Goal: Find specific page/section: Find specific page/section

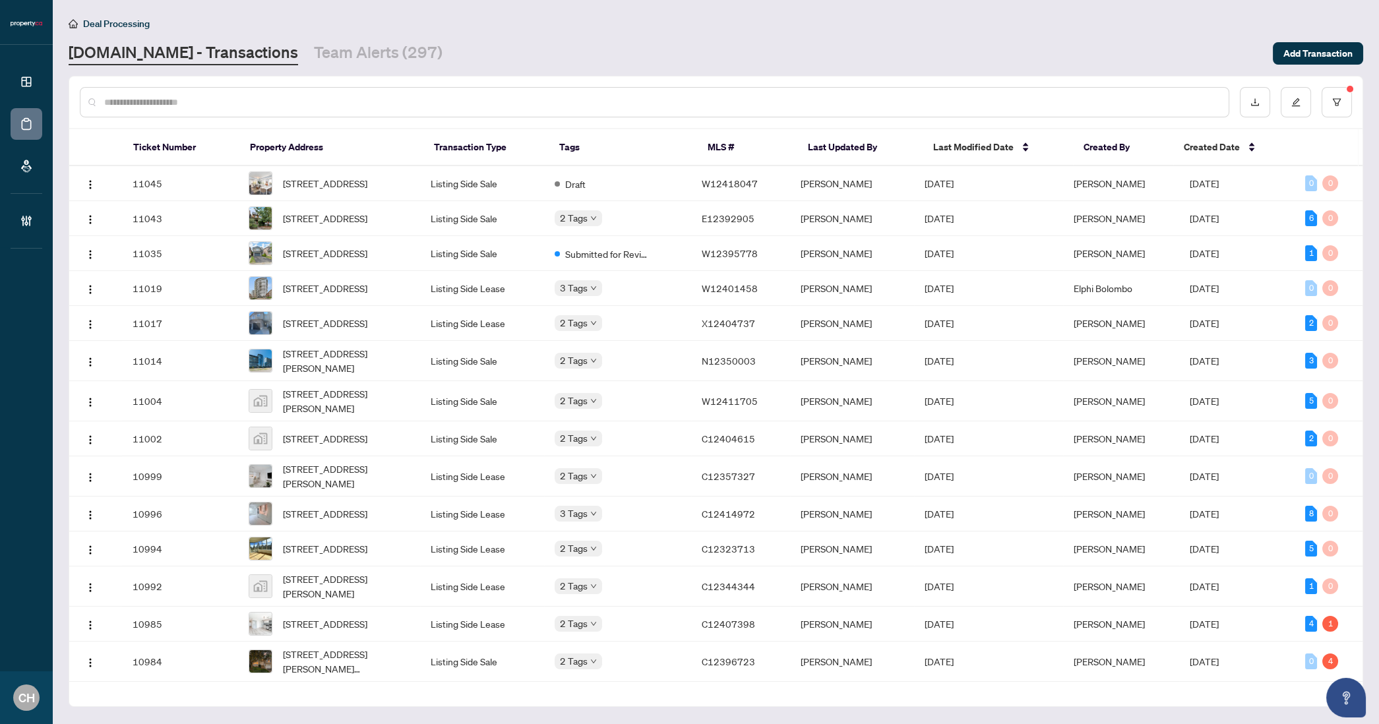
click at [353, 98] on input "text" at bounding box center [661, 102] width 1114 height 15
paste input "*********"
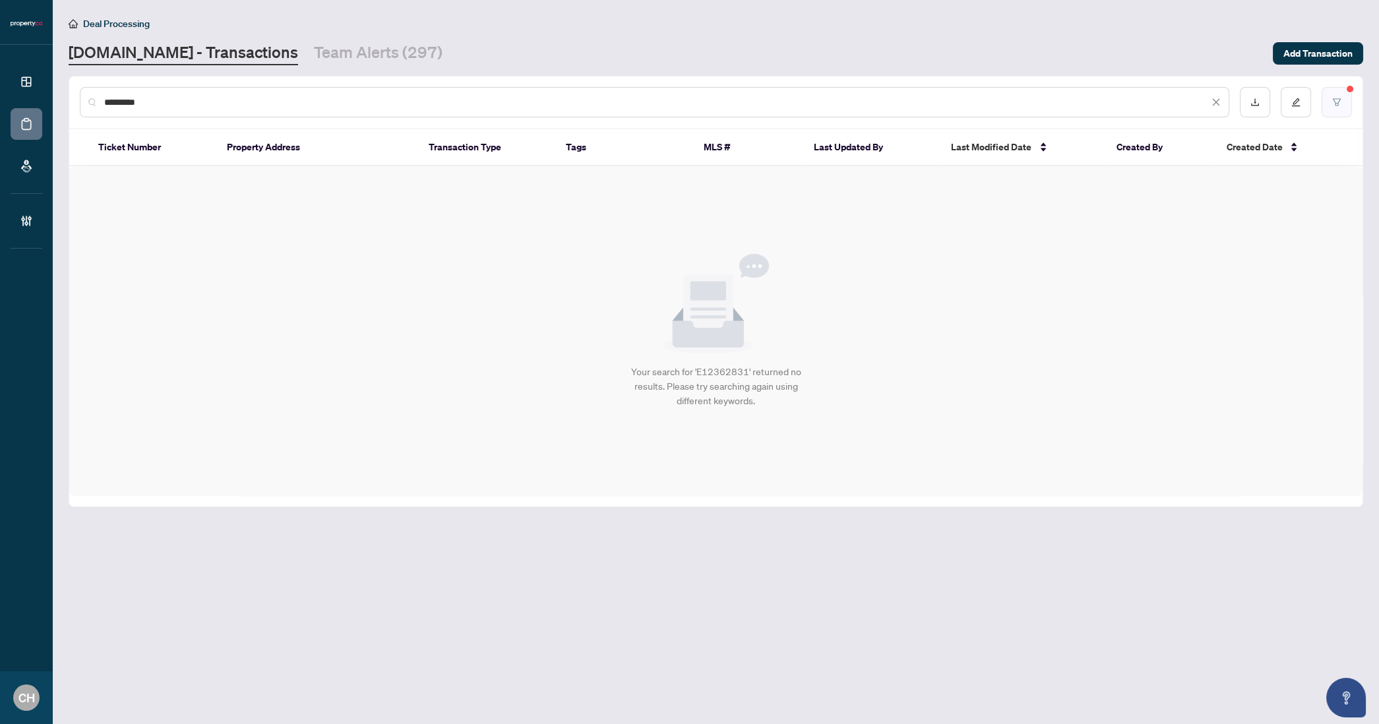
click at [1340, 102] on icon "filter" at bounding box center [1336, 102] width 9 height 9
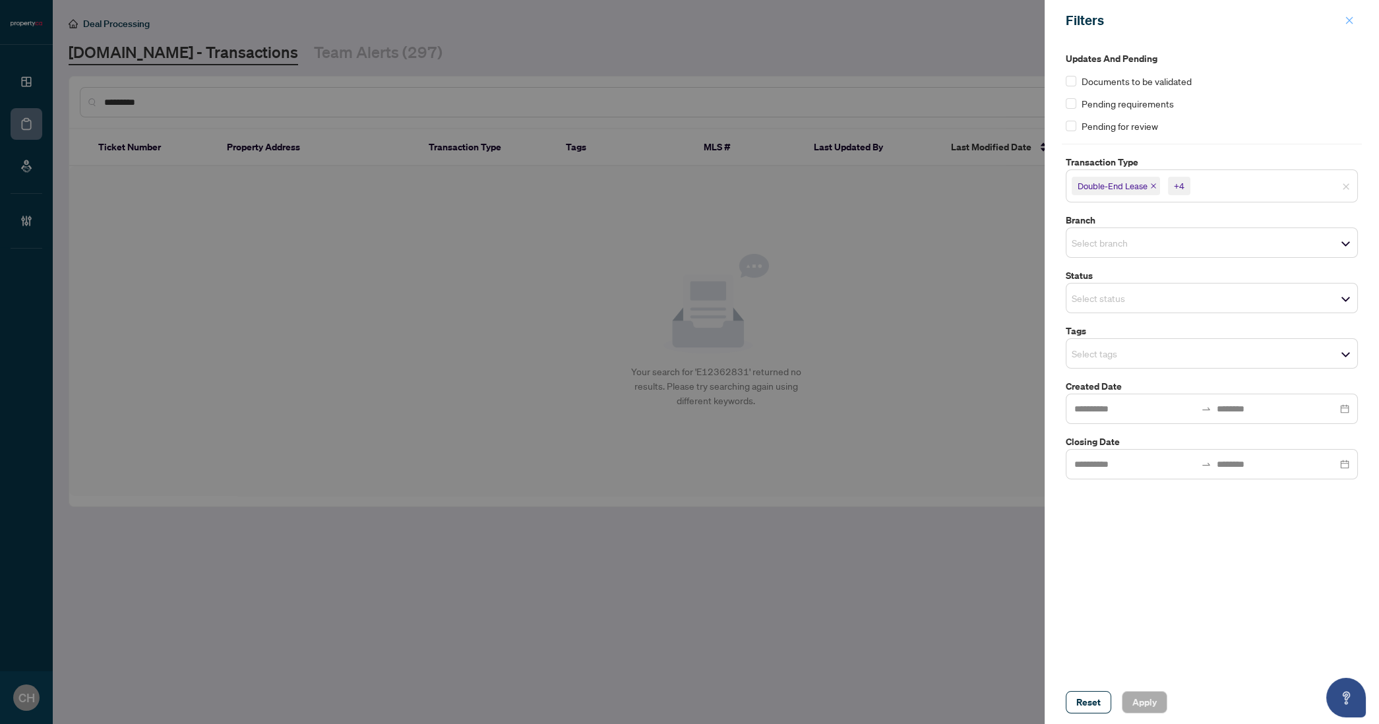
click at [1352, 22] on icon "close" at bounding box center [1349, 20] width 9 height 9
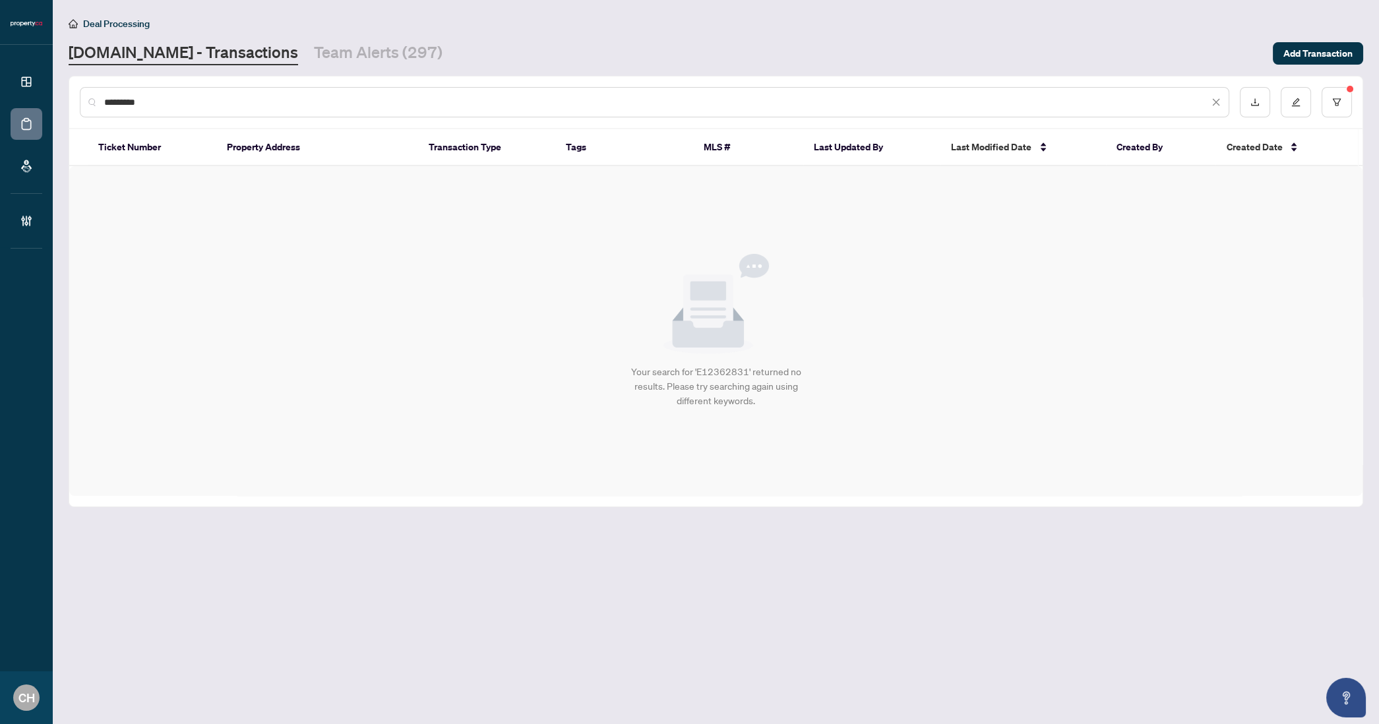
click at [211, 110] on div "*********" at bounding box center [654, 102] width 1149 height 30
click at [211, 109] on div "*********" at bounding box center [654, 102] width 1149 height 30
click at [211, 108] on input "*********" at bounding box center [656, 102] width 1105 height 15
click at [211, 107] on input "*********" at bounding box center [656, 102] width 1105 height 15
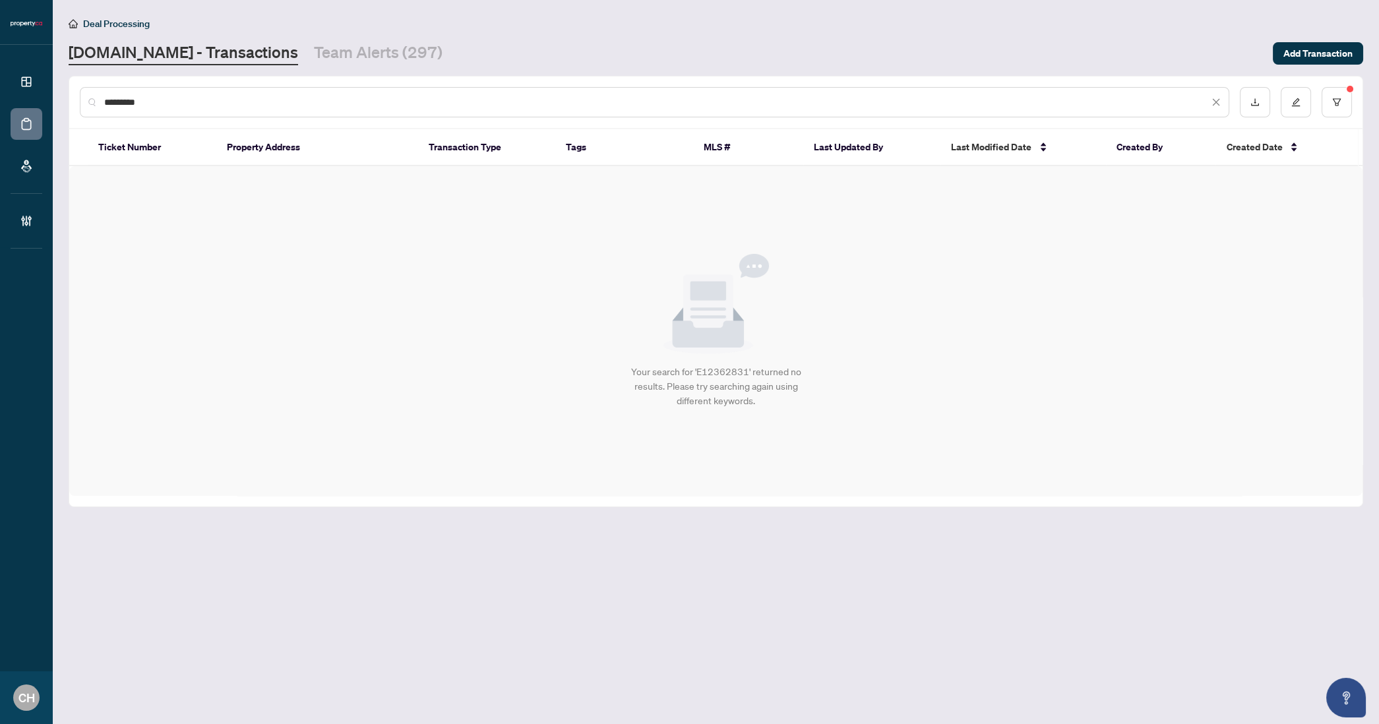
paste input "text"
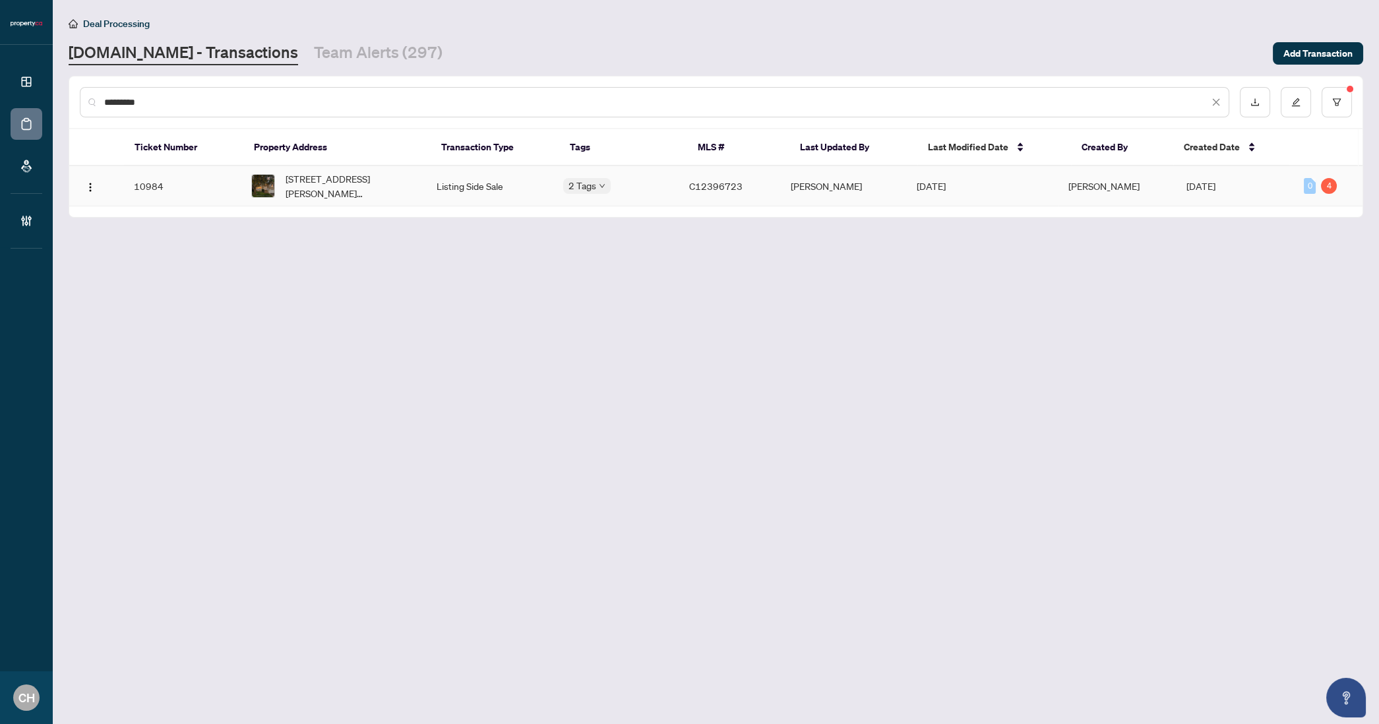
type input "*********"
click at [338, 171] on span "[STREET_ADDRESS][PERSON_NAME][PERSON_NAME]" at bounding box center [351, 185] width 130 height 29
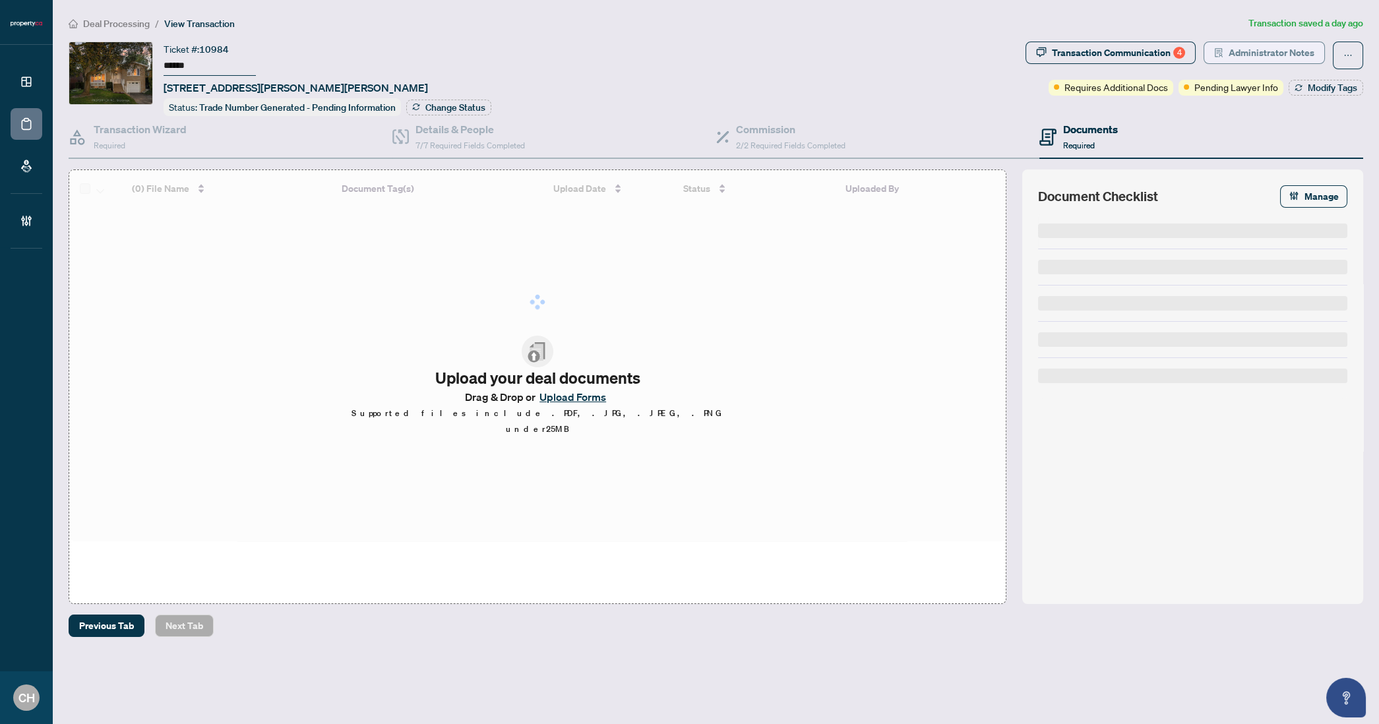
click at [1243, 51] on span "Administrator Notes" at bounding box center [1271, 52] width 86 height 21
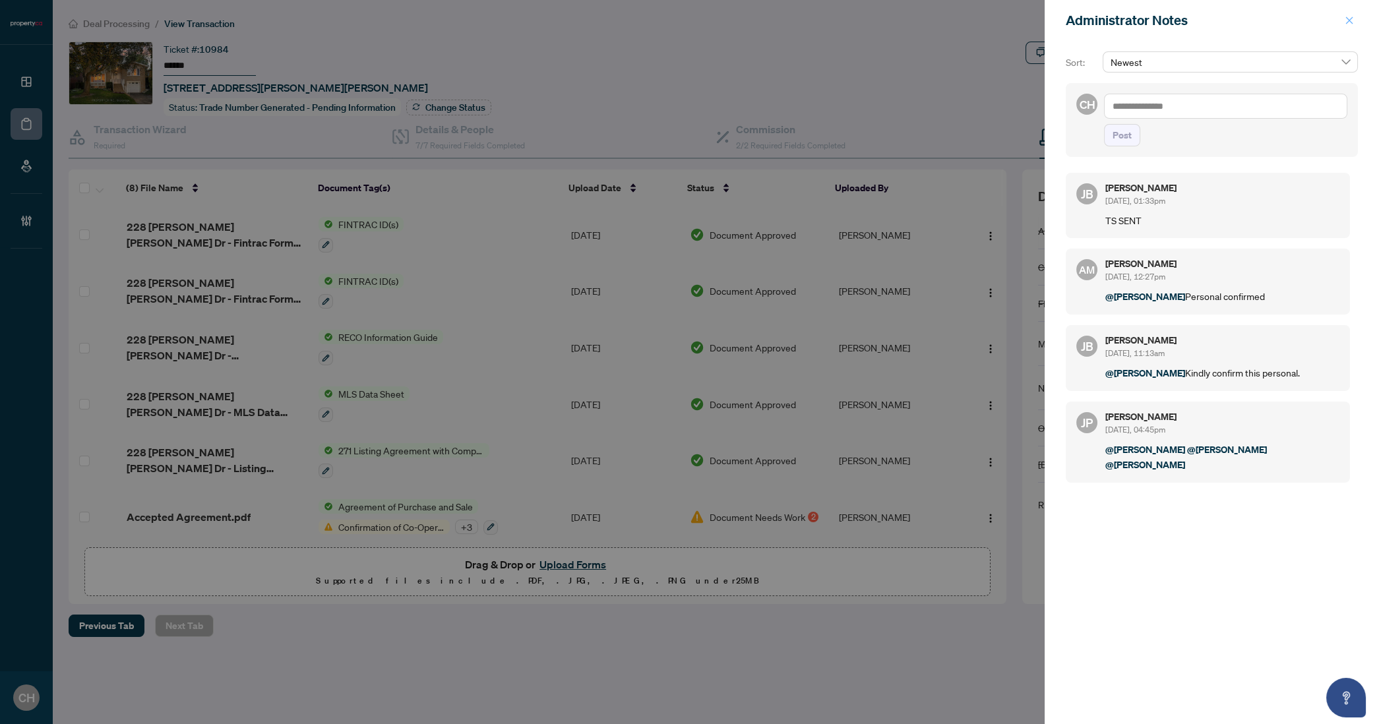
click at [1343, 23] on button "button" at bounding box center [1349, 21] width 17 height 16
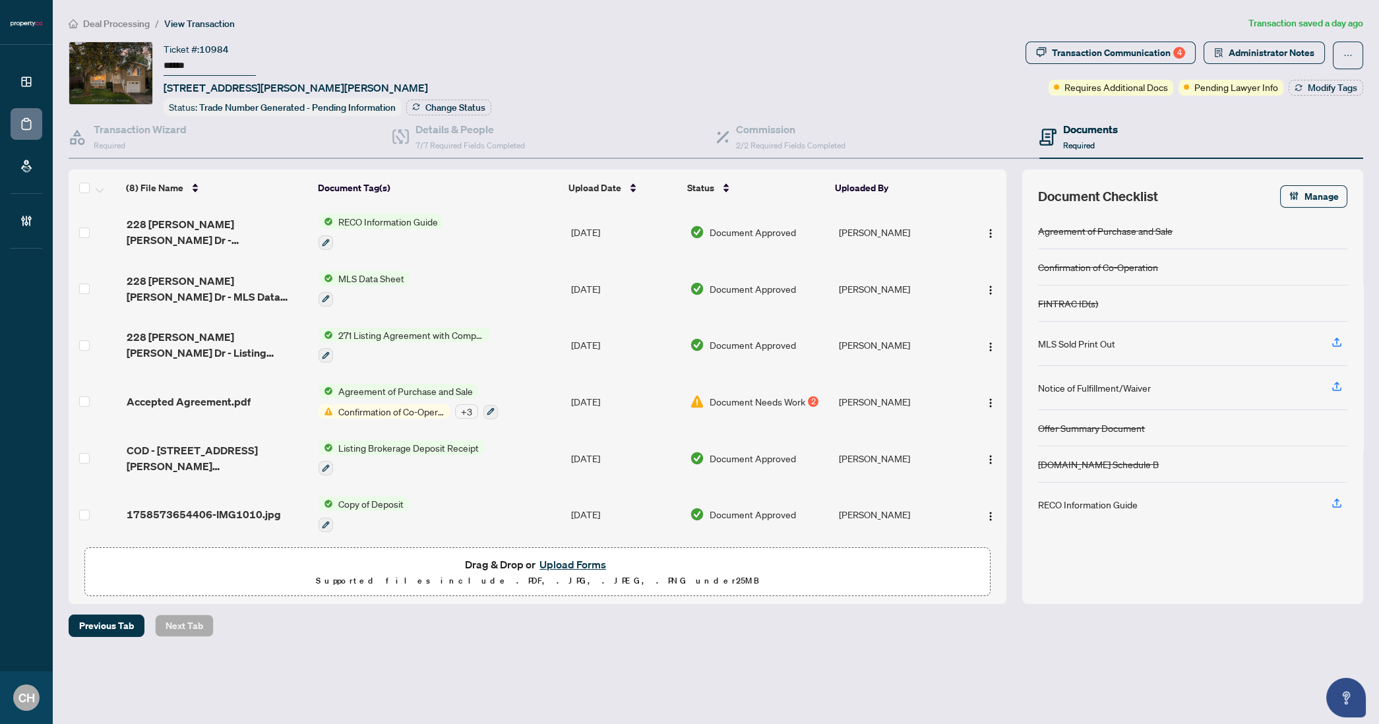
scroll to position [116, 0]
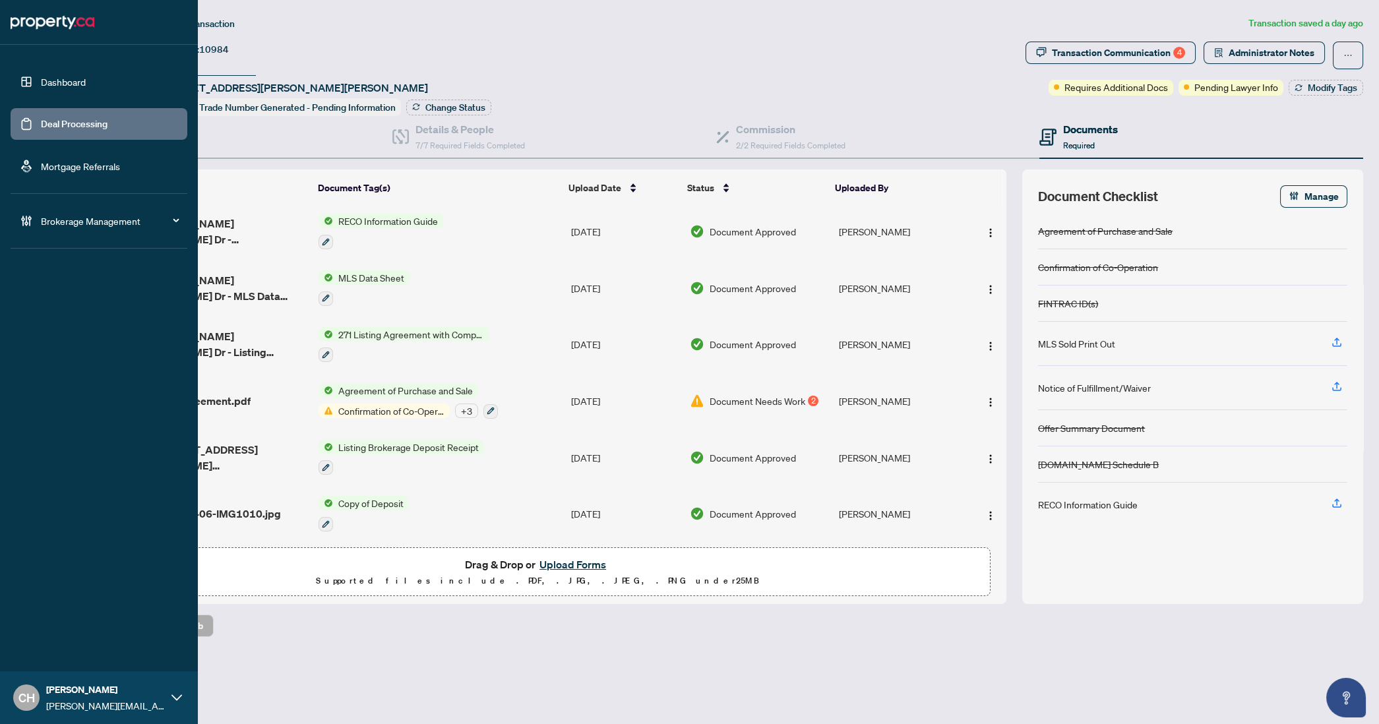
click at [41, 119] on link "Deal Processing" at bounding box center [74, 124] width 67 height 12
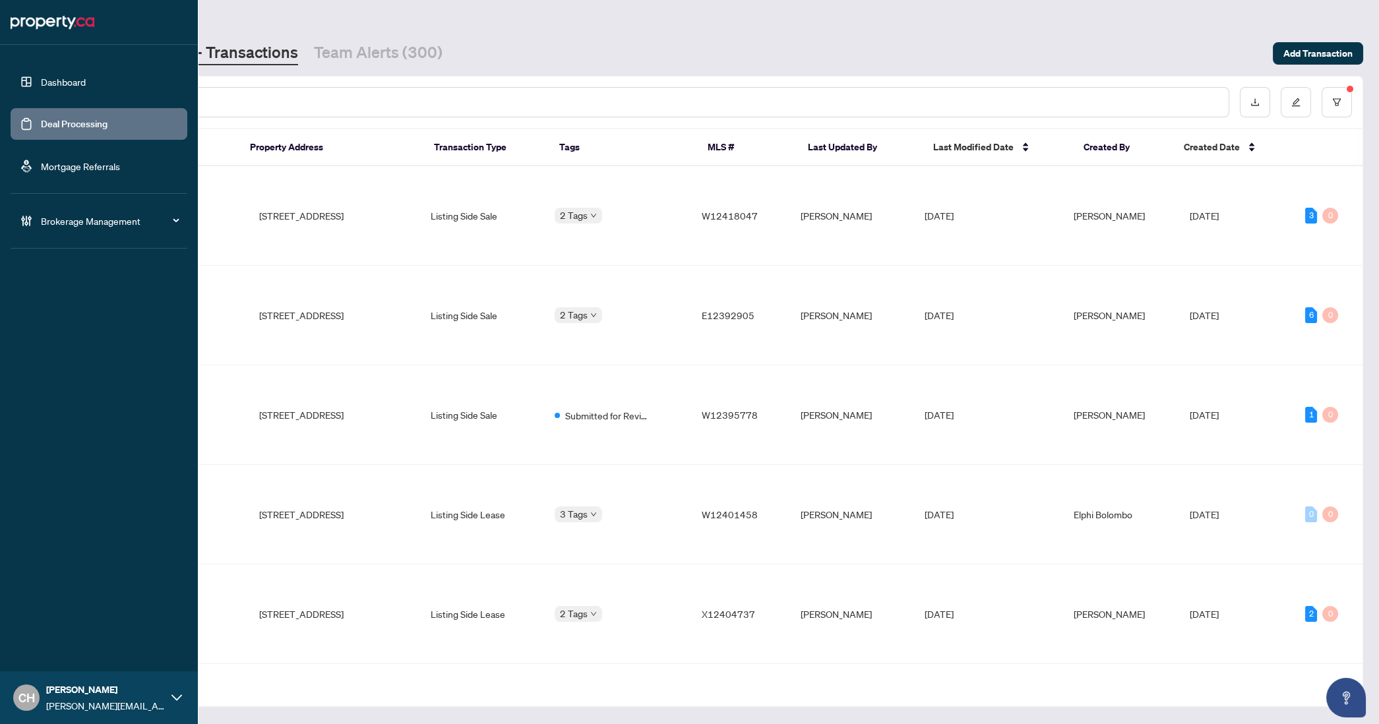
click at [227, 109] on div at bounding box center [654, 102] width 1149 height 30
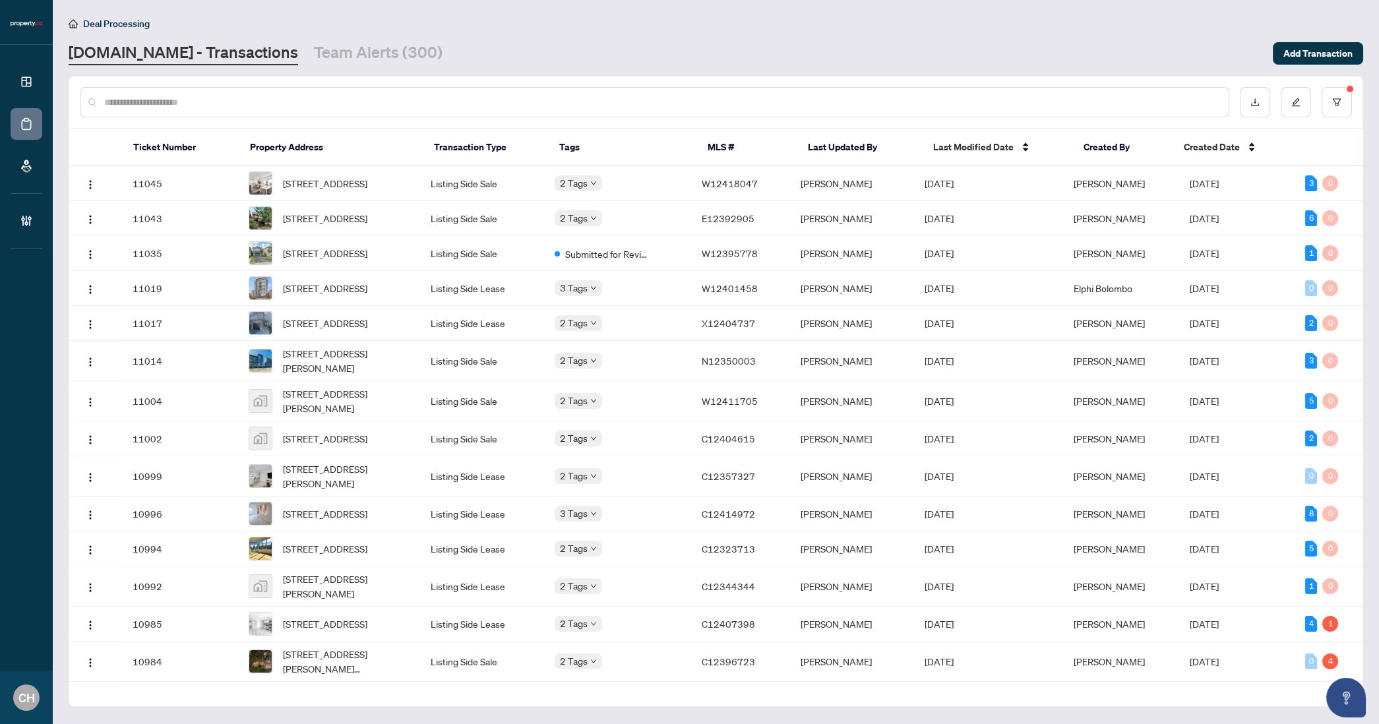
click at [177, 102] on input "text" at bounding box center [661, 102] width 1114 height 15
paste input "*****"
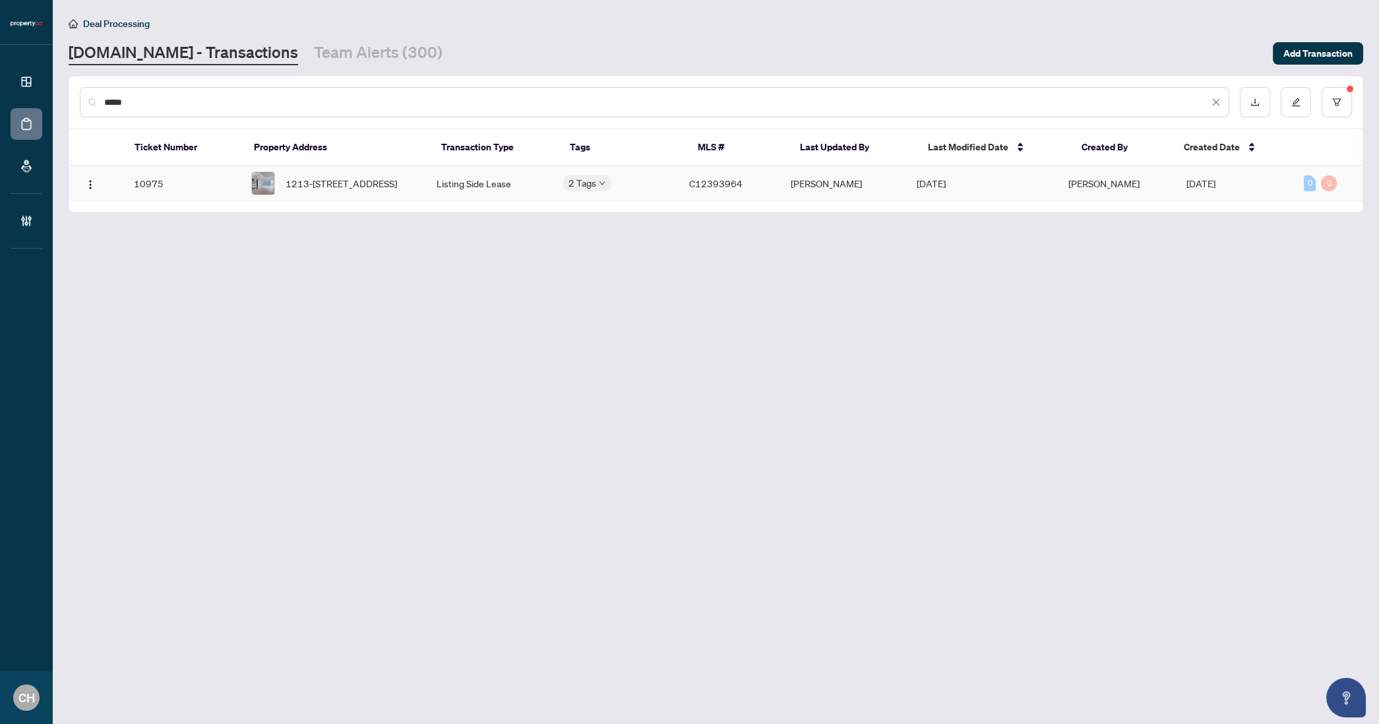
type input "*****"
click at [327, 176] on span "1213-[STREET_ADDRESS]" at bounding box center [341, 183] width 111 height 15
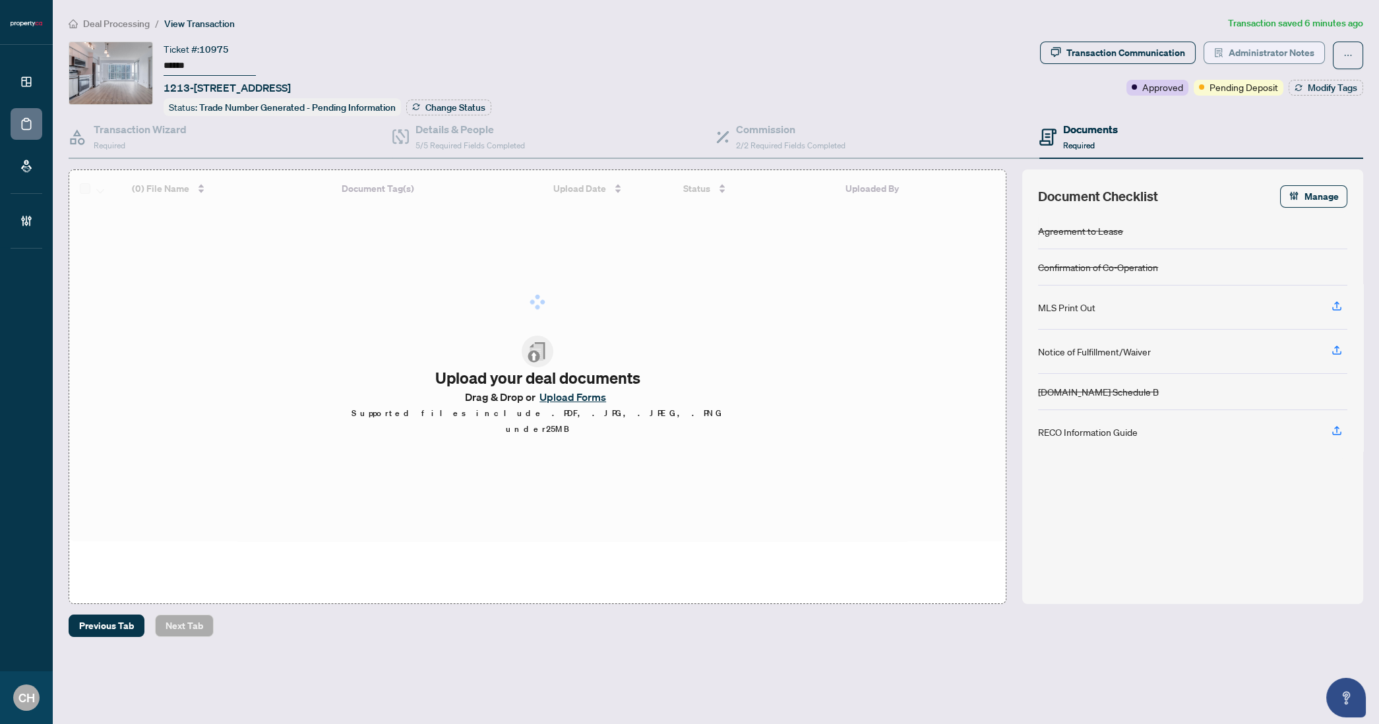
click at [1267, 56] on span "Administrator Notes" at bounding box center [1271, 52] width 86 height 21
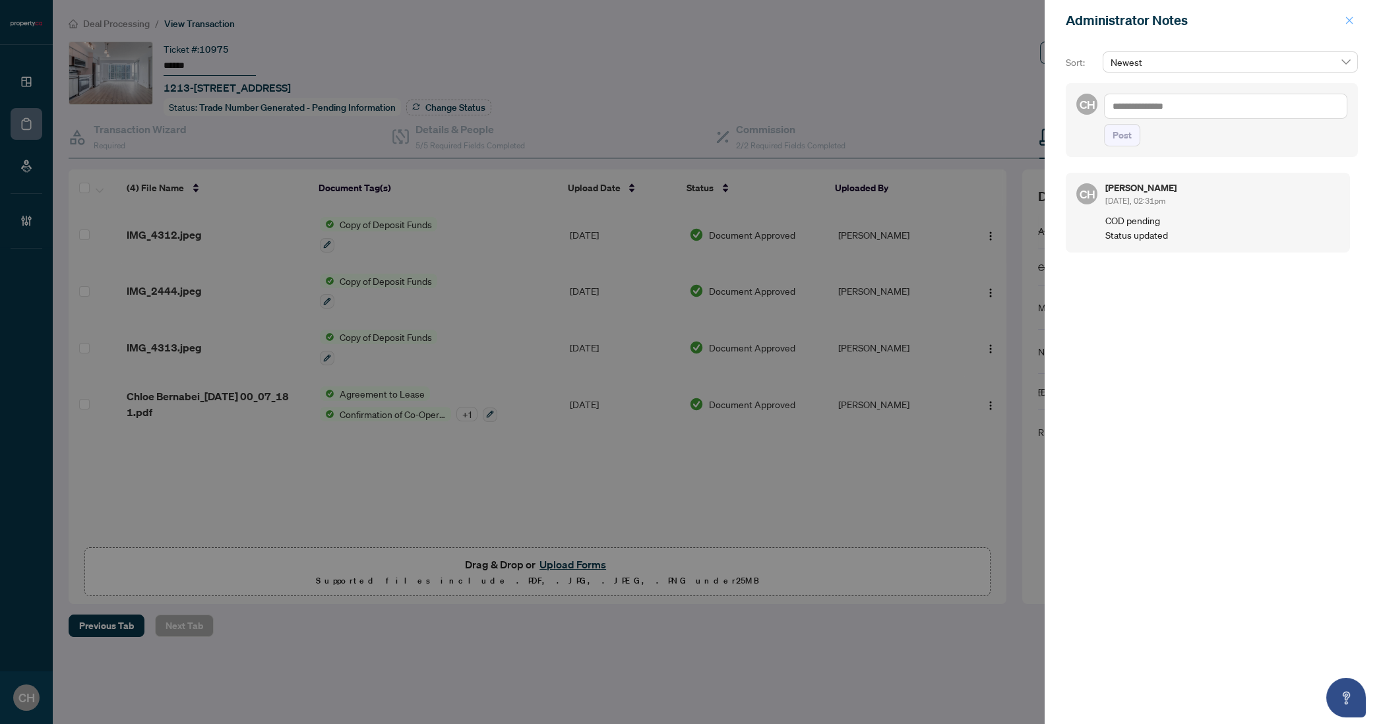
click at [1348, 17] on icon "close" at bounding box center [1349, 20] width 9 height 9
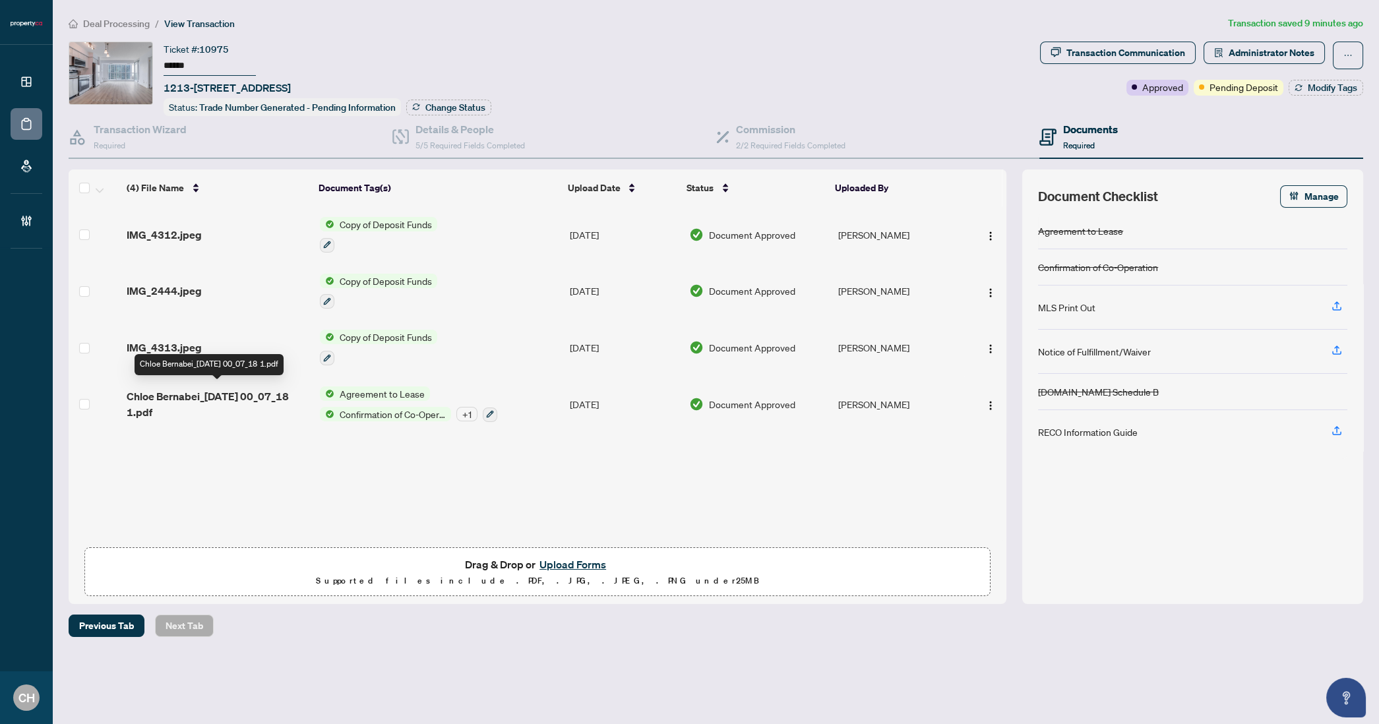
click at [224, 396] on span "Chloe Bernabei_[DATE] 00_07_18 1.pdf" at bounding box center [218, 404] width 183 height 32
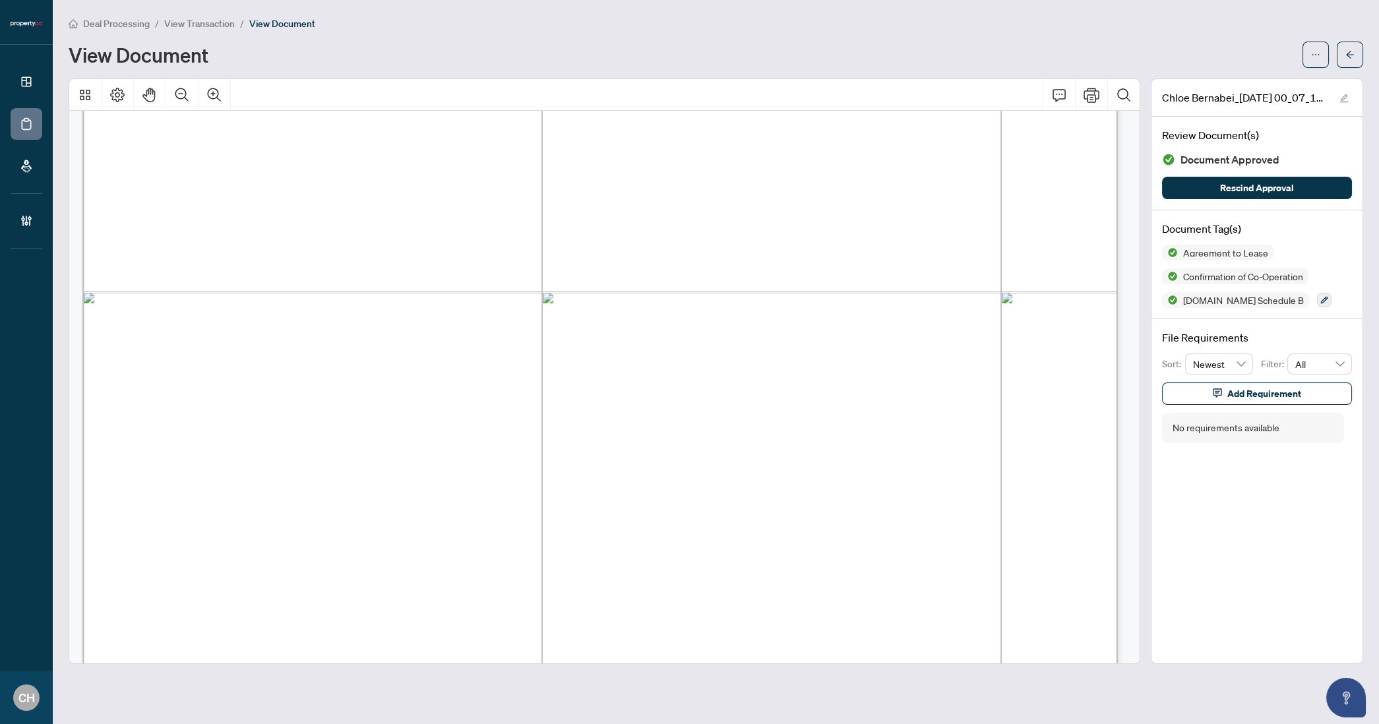
scroll to position [4318, 0]
drag, startPoint x: 224, startPoint y: 144, endPoint x: 352, endPoint y: 144, distance: 128.6
click at [352, 144] on span "[PERSON_NAME], [PERSON_NAME]" at bounding box center [353, 143] width 257 height 16
drag, startPoint x: 227, startPoint y: 139, endPoint x: 349, endPoint y: 140, distance: 121.3
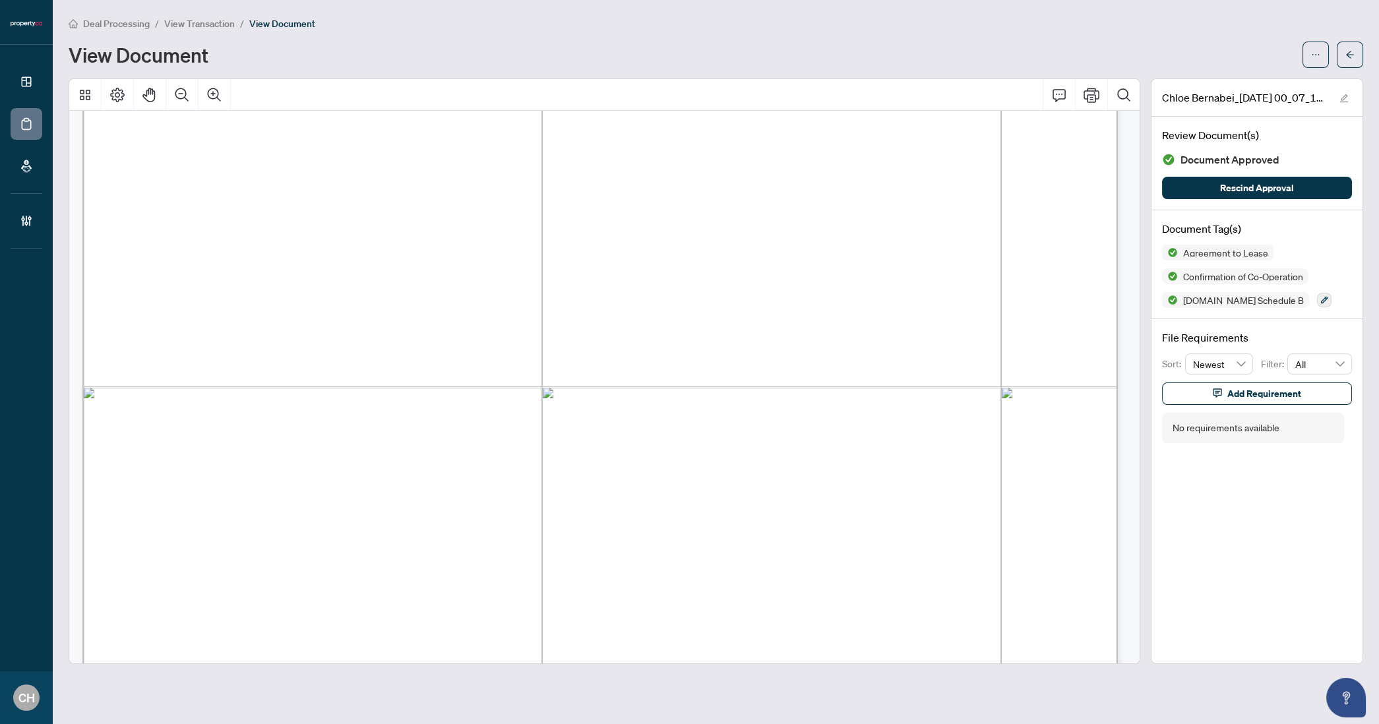
click at [349, 140] on span "[PERSON_NAME], [PERSON_NAME]" at bounding box center [353, 143] width 257 height 16
click at [1349, 48] on span "button" at bounding box center [1349, 54] width 9 height 21
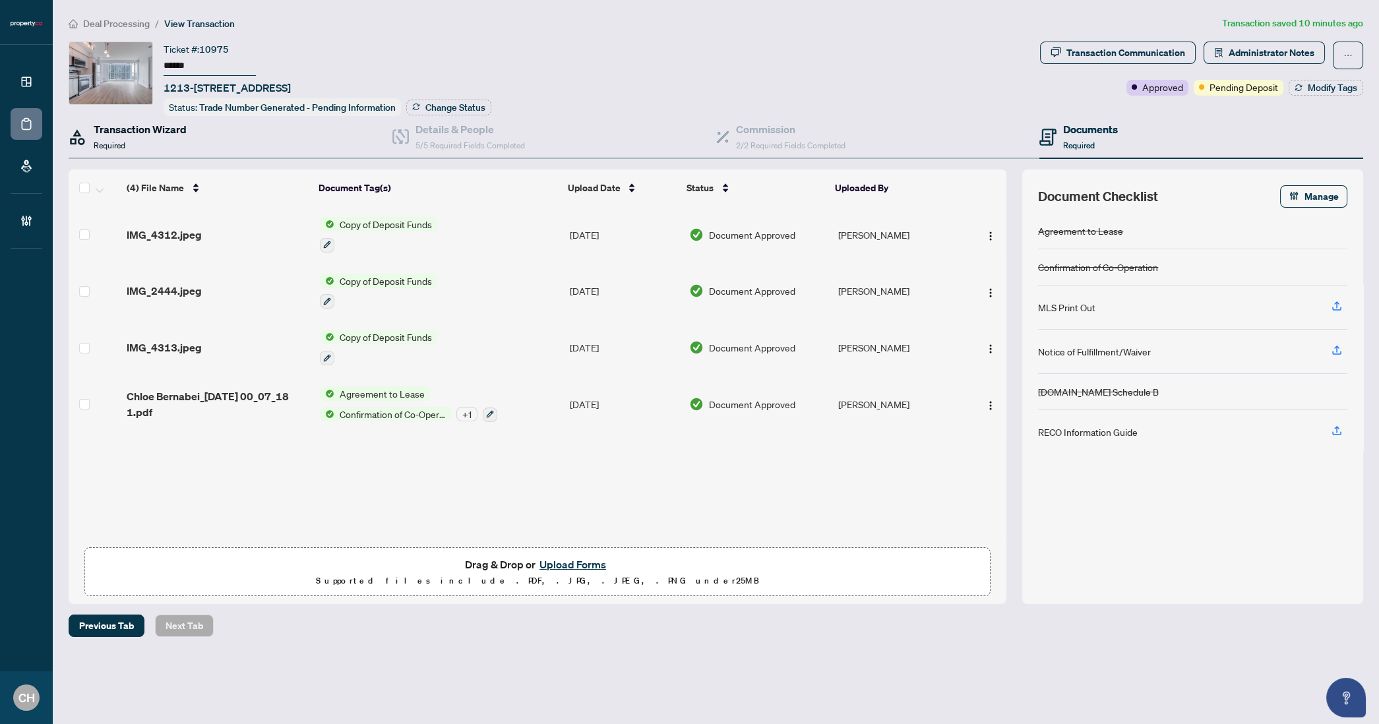
click at [119, 131] on h4 "Transaction Wizard" at bounding box center [140, 129] width 93 height 16
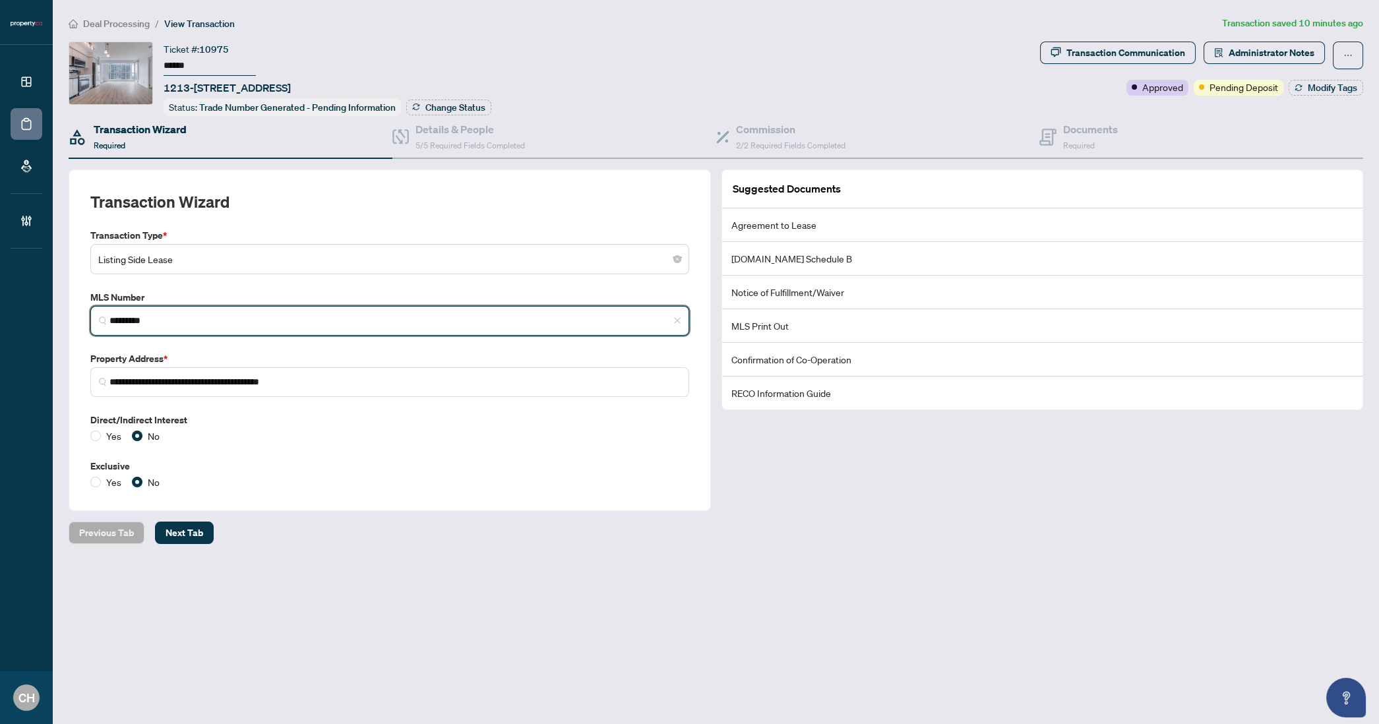
click at [135, 316] on input "*********" at bounding box center [394, 321] width 571 height 14
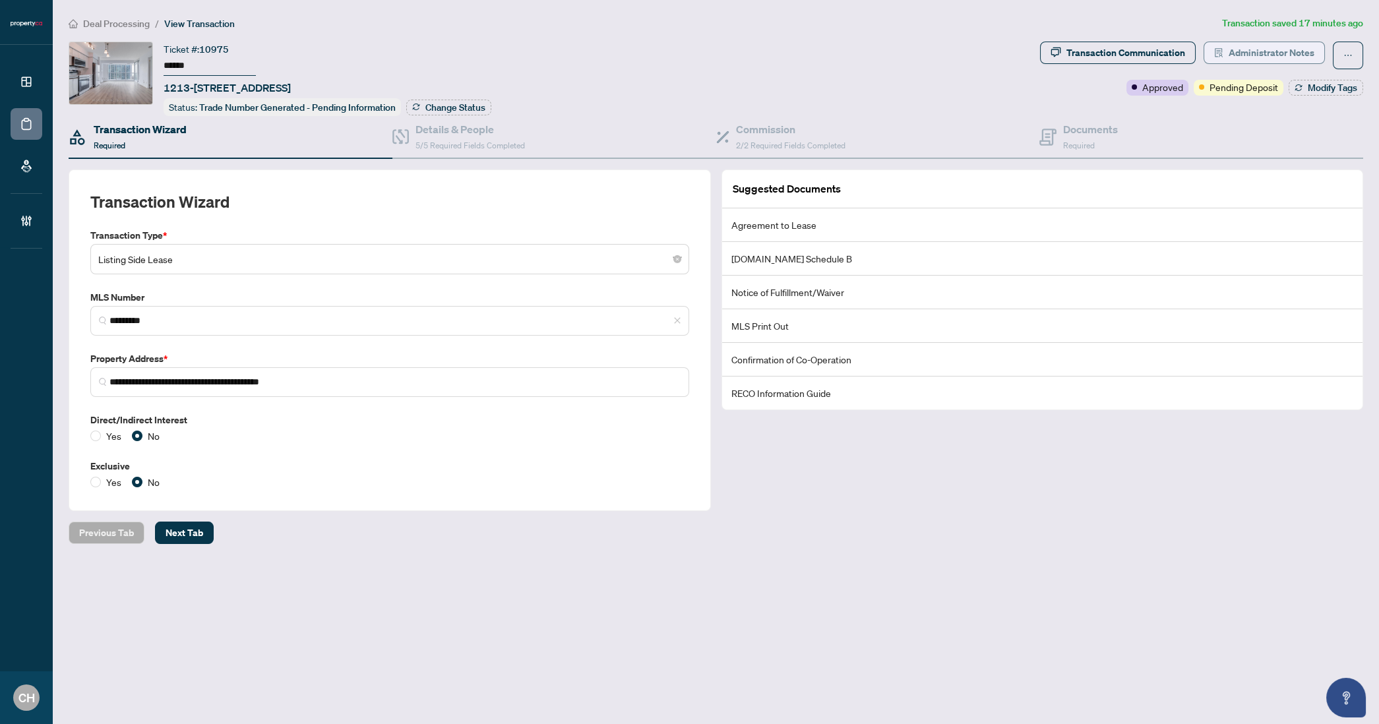
click at [1263, 61] on span "Administrator Notes" at bounding box center [1271, 52] width 86 height 21
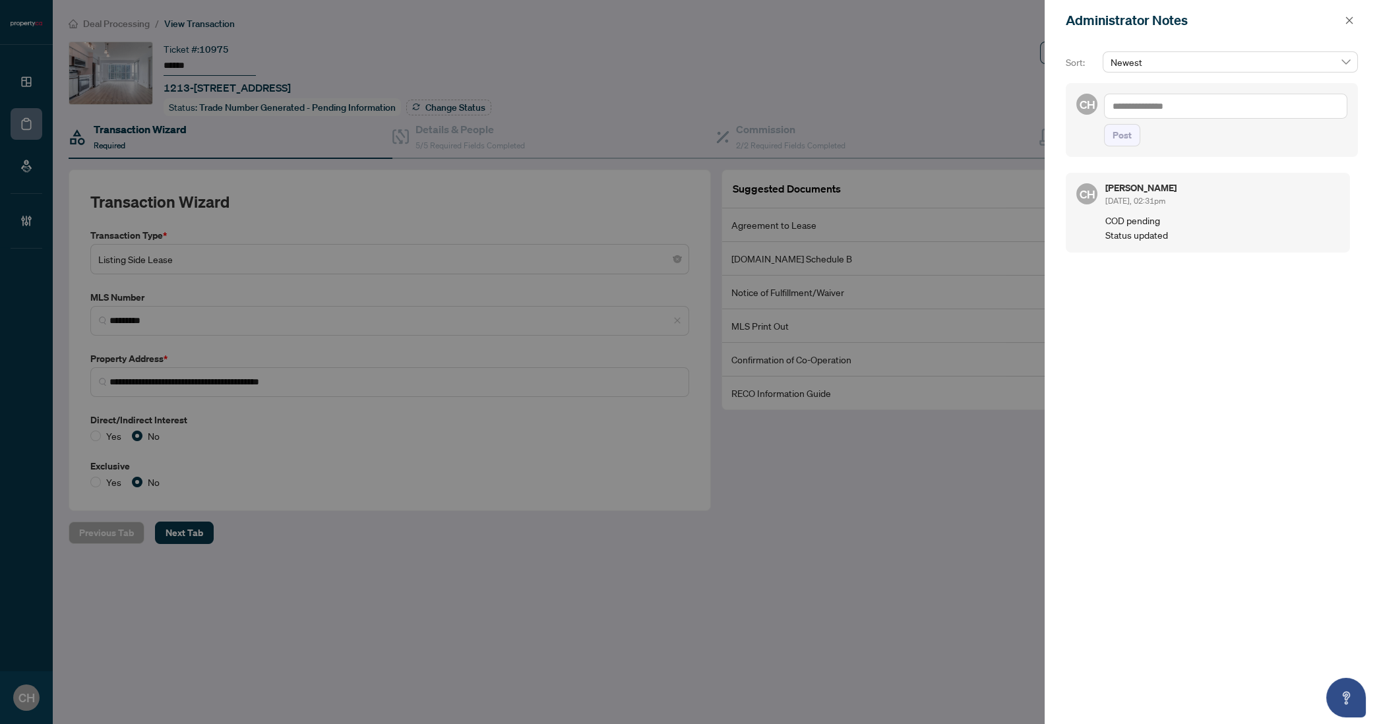
click at [1186, 109] on textarea at bounding box center [1225, 106] width 243 height 25
type textarea "*"
type textarea "**********"
click at [1104, 124] on button "Post" at bounding box center [1122, 135] width 36 height 22
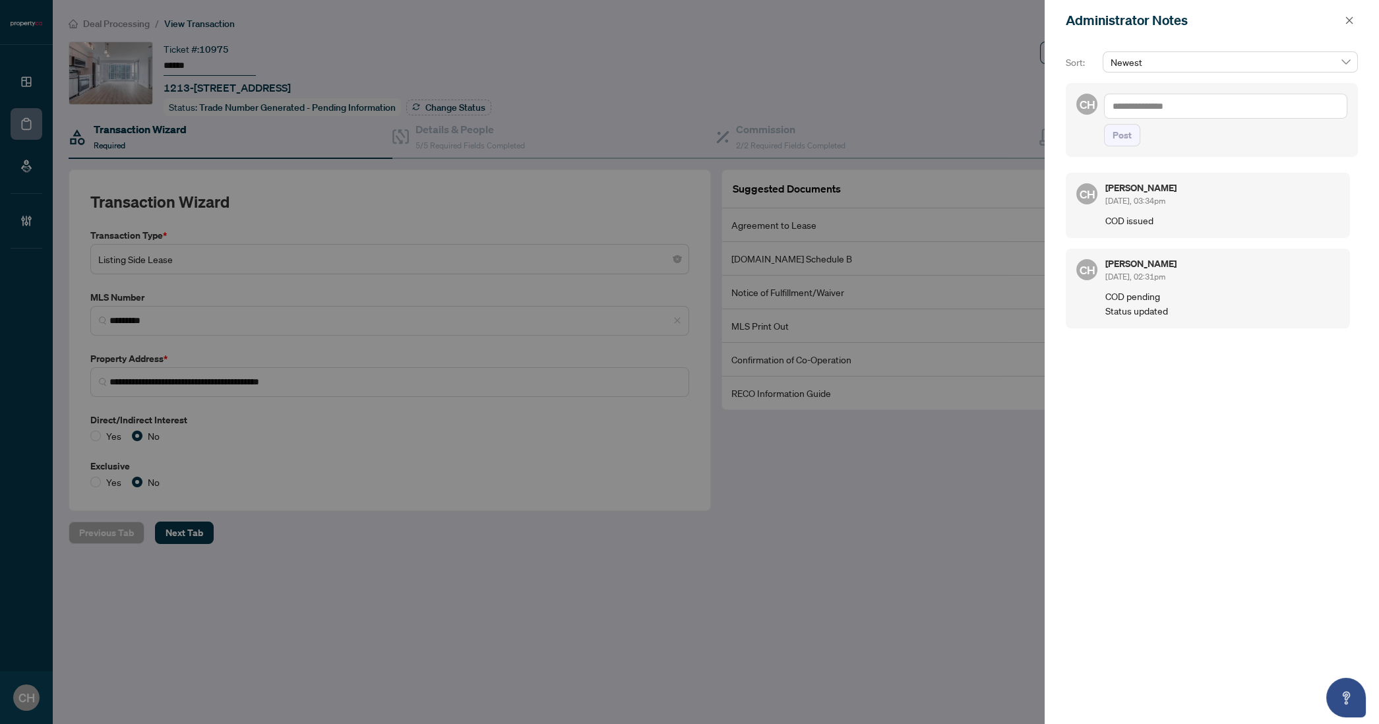
drag, startPoint x: 1351, startPoint y: 20, endPoint x: 1343, endPoint y: 20, distance: 8.6
click at [1351, 20] on icon "close" at bounding box center [1349, 20] width 9 height 9
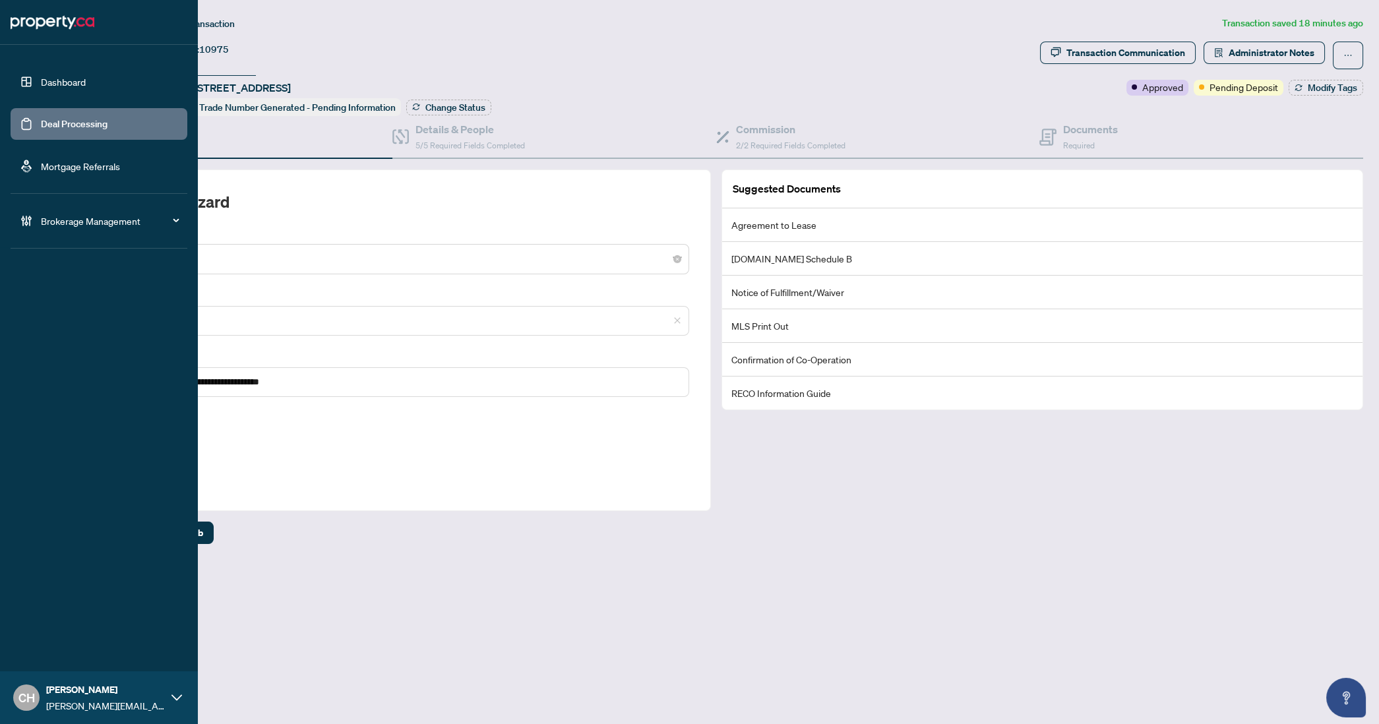
click at [41, 118] on link "Deal Processing" at bounding box center [74, 124] width 67 height 12
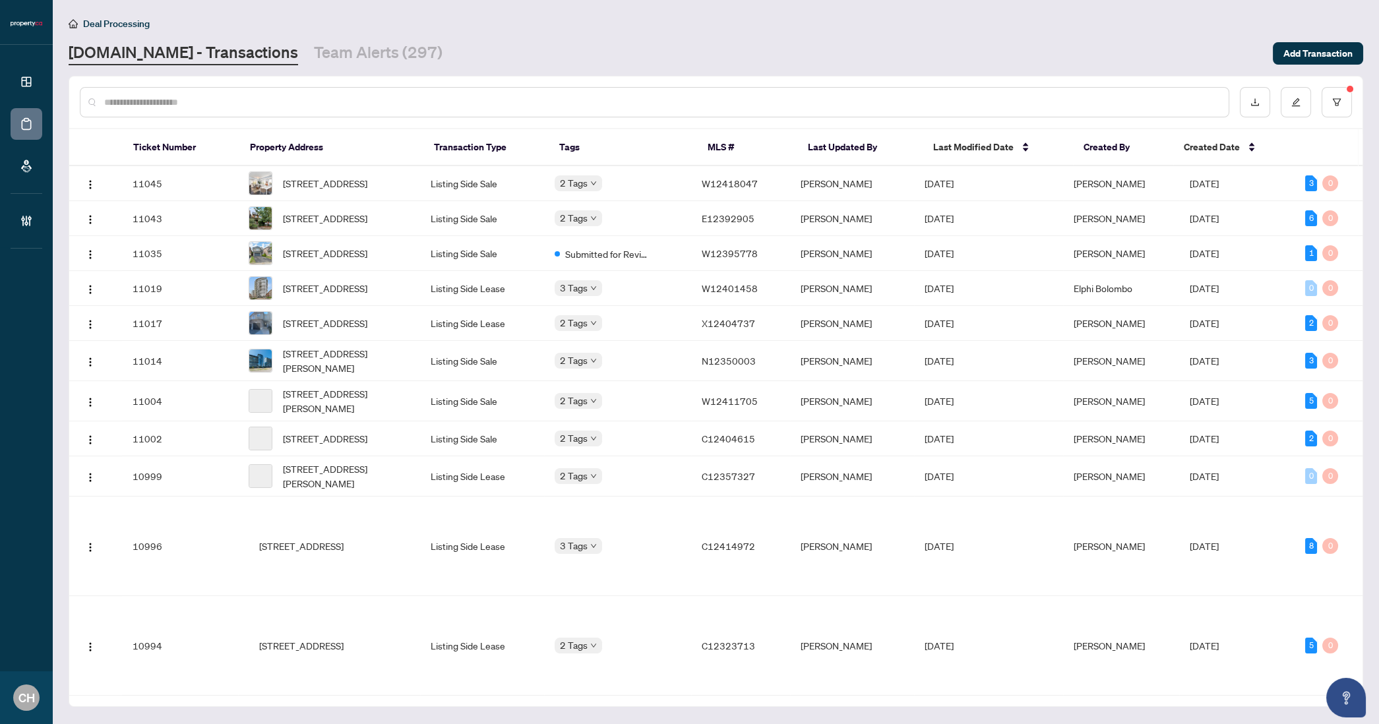
click at [233, 108] on input "text" at bounding box center [661, 102] width 1114 height 15
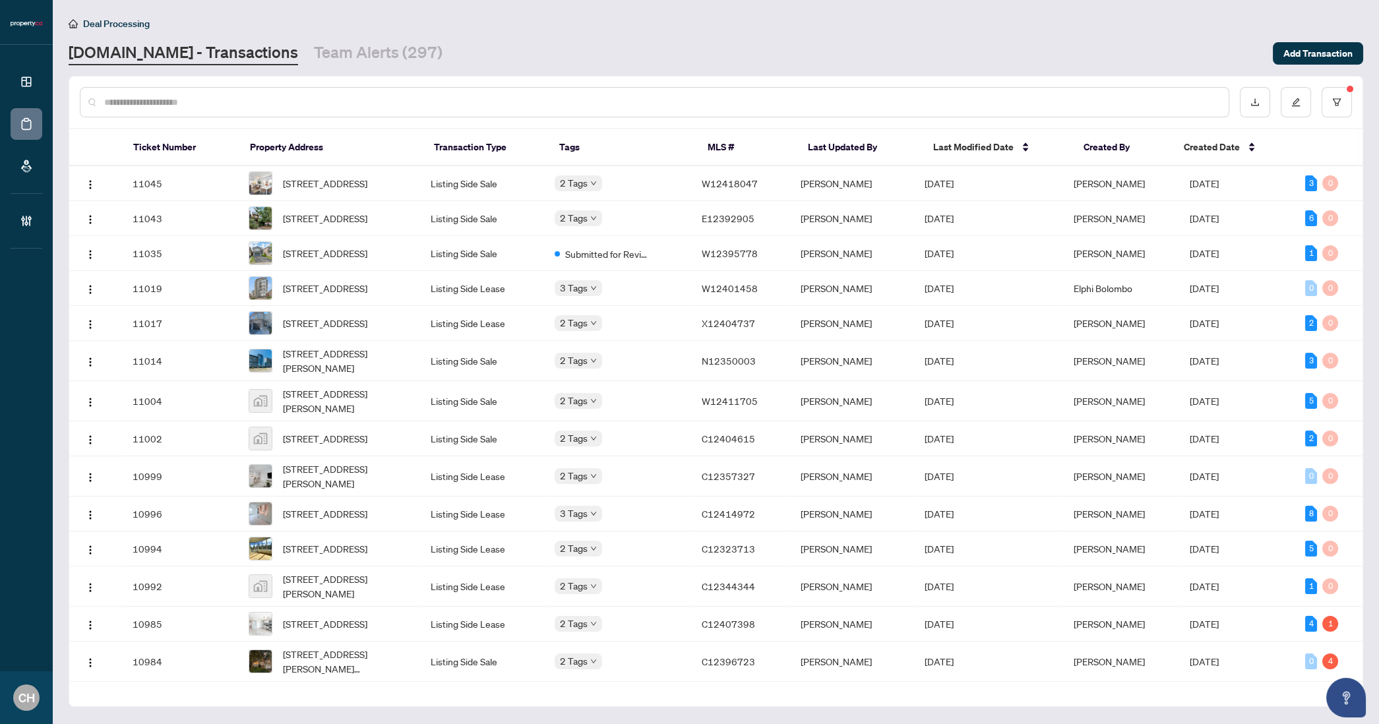
paste input "*********"
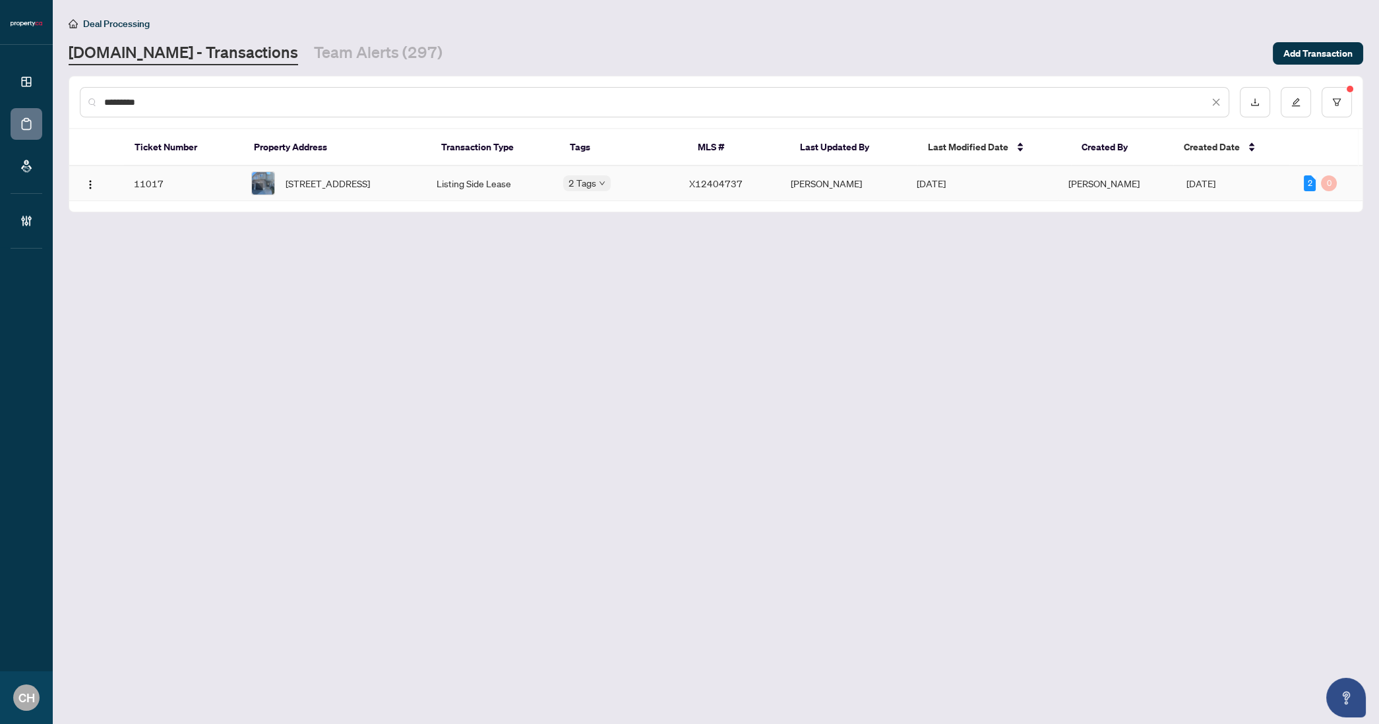
type input "*********"
click at [497, 191] on td "Listing Side Lease" at bounding box center [489, 183] width 127 height 35
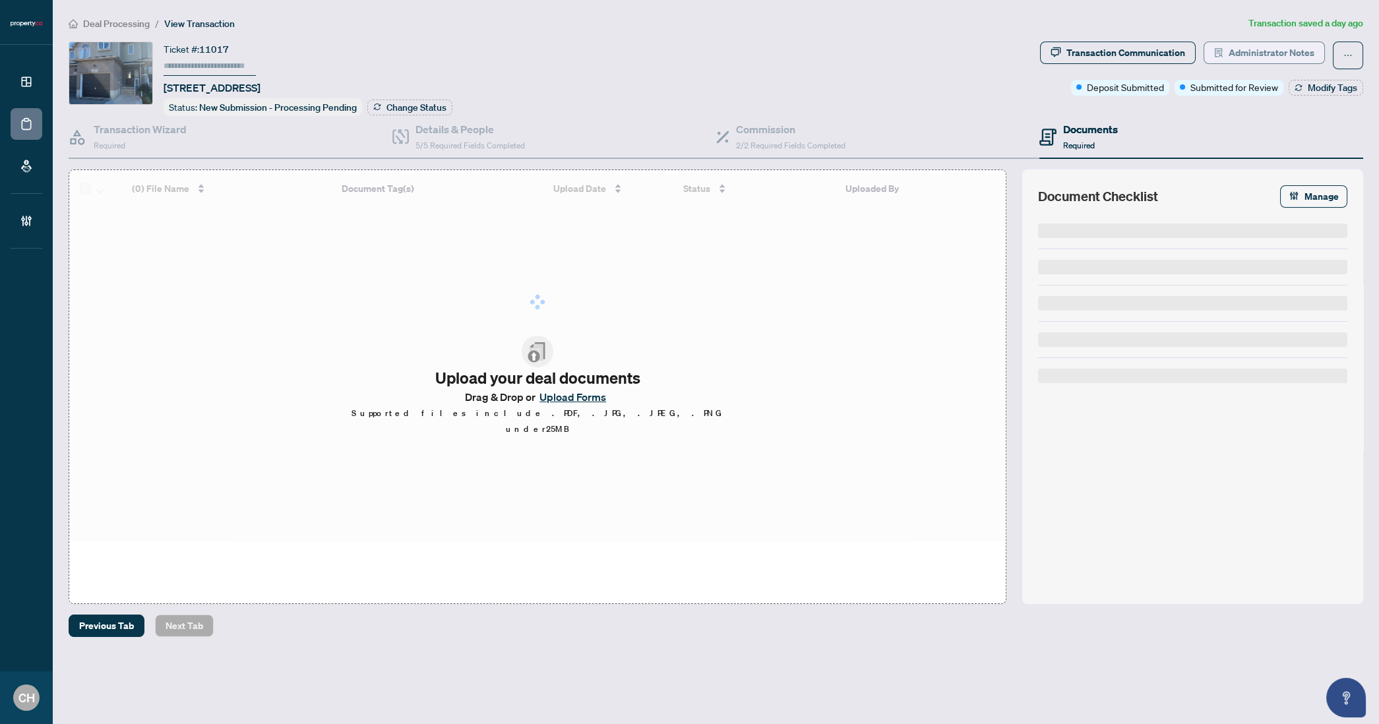
click at [1276, 50] on span "Administrator Notes" at bounding box center [1271, 52] width 86 height 21
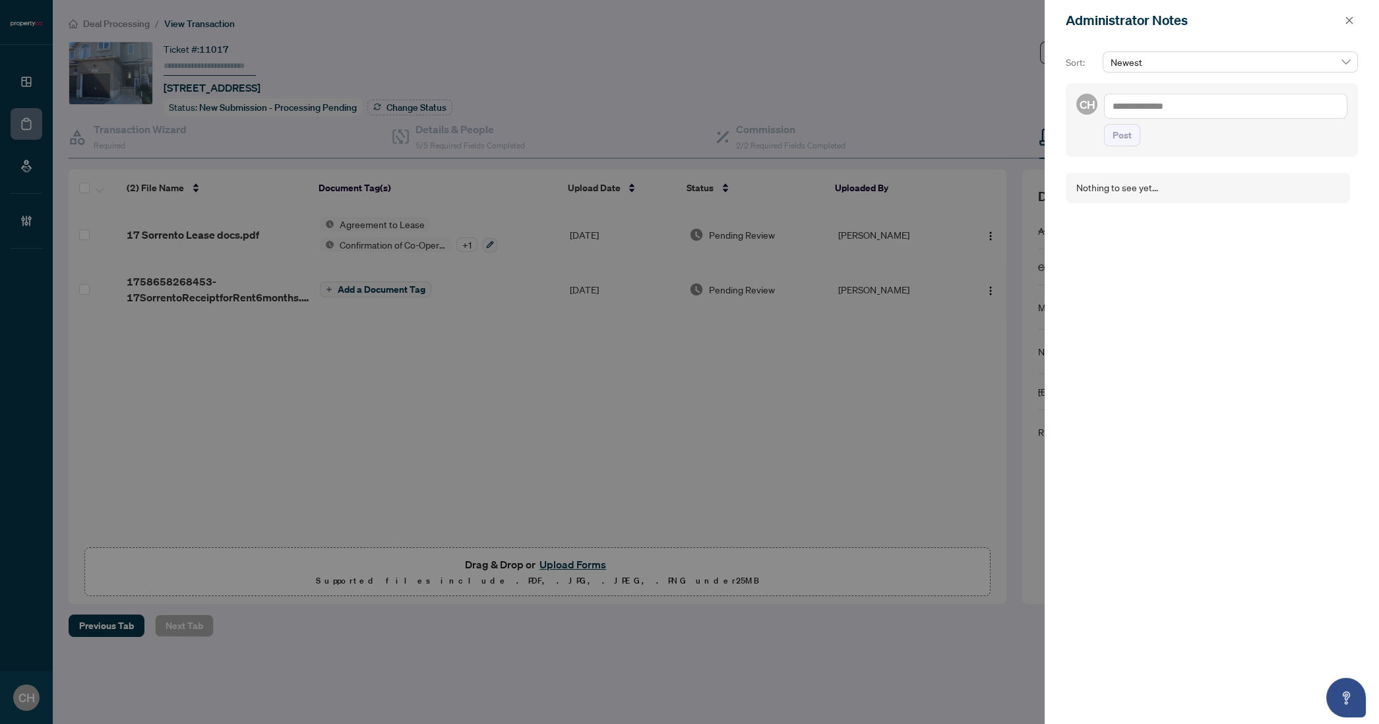
click at [772, 375] on div at bounding box center [689, 362] width 1379 height 724
click at [1348, 22] on icon "close" at bounding box center [1349, 20] width 9 height 9
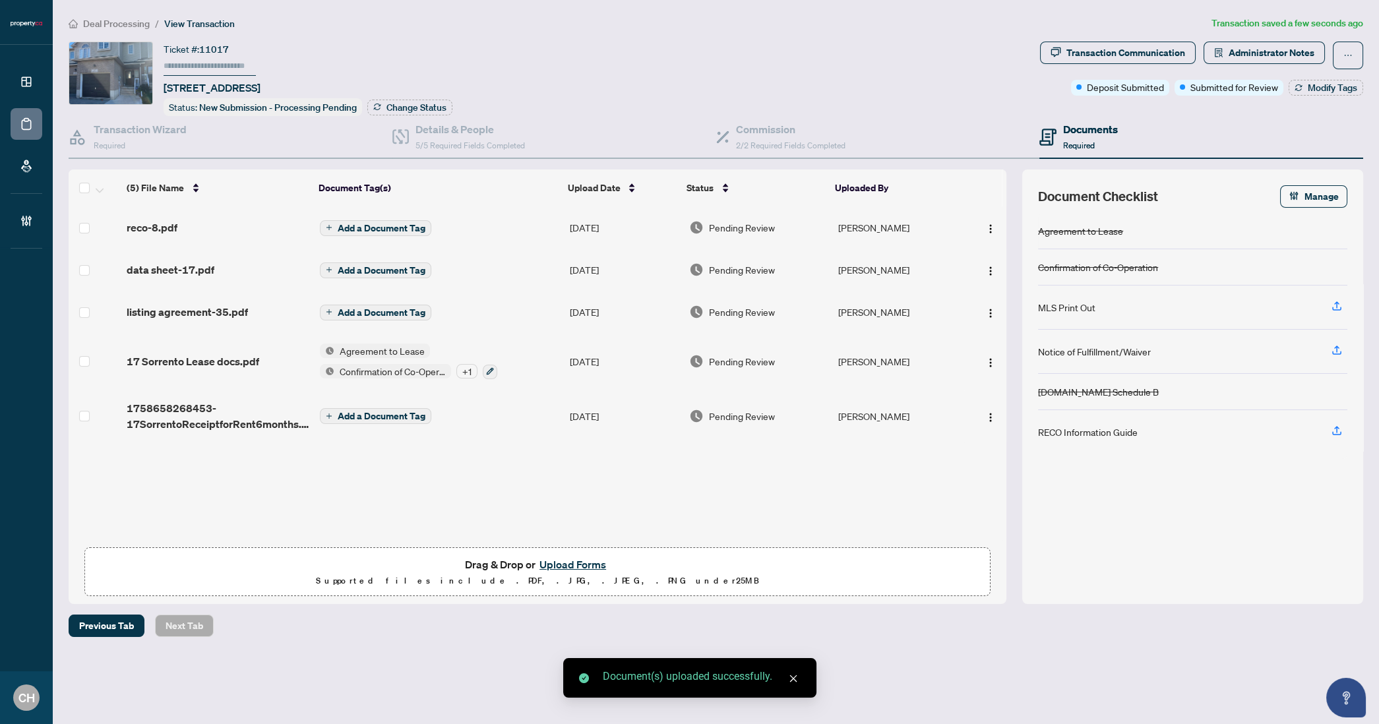
click at [379, 220] on button "Add a Document Tag" at bounding box center [375, 228] width 111 height 16
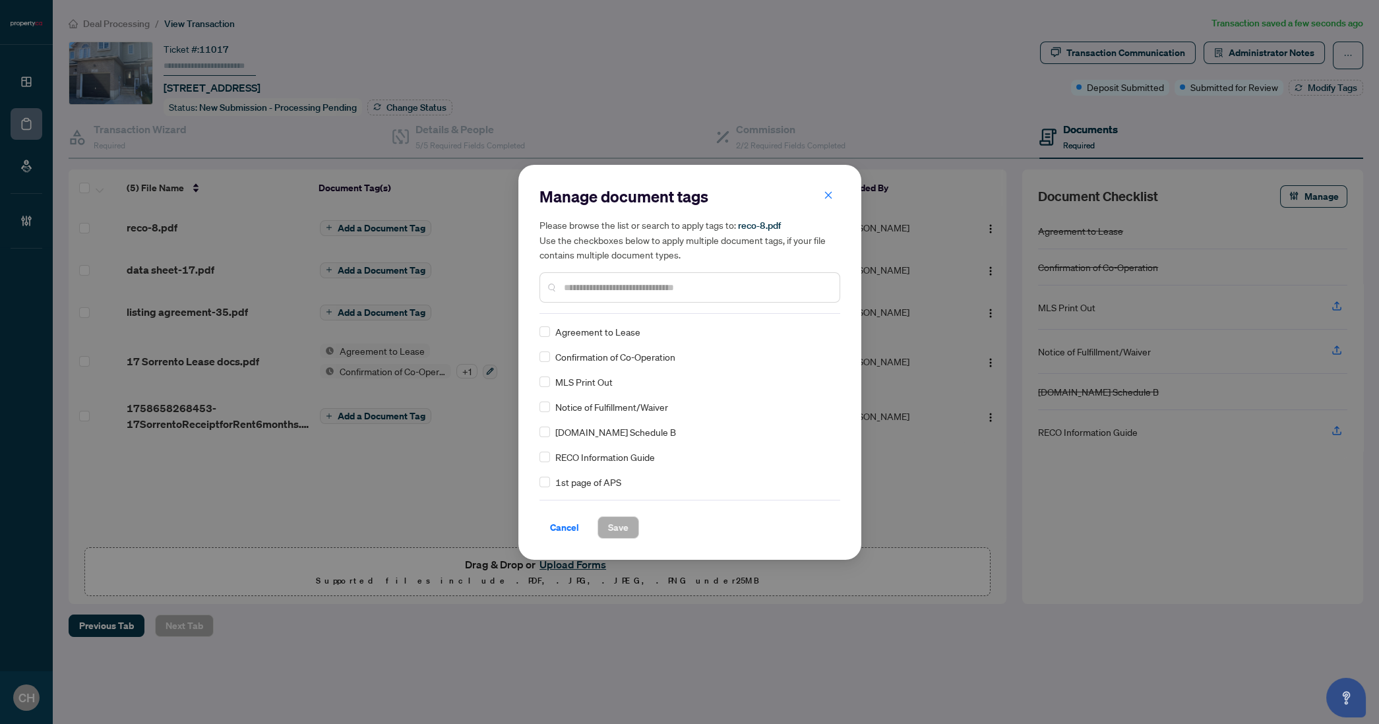
click at [664, 292] on input "text" at bounding box center [696, 287] width 265 height 15
type input "****"
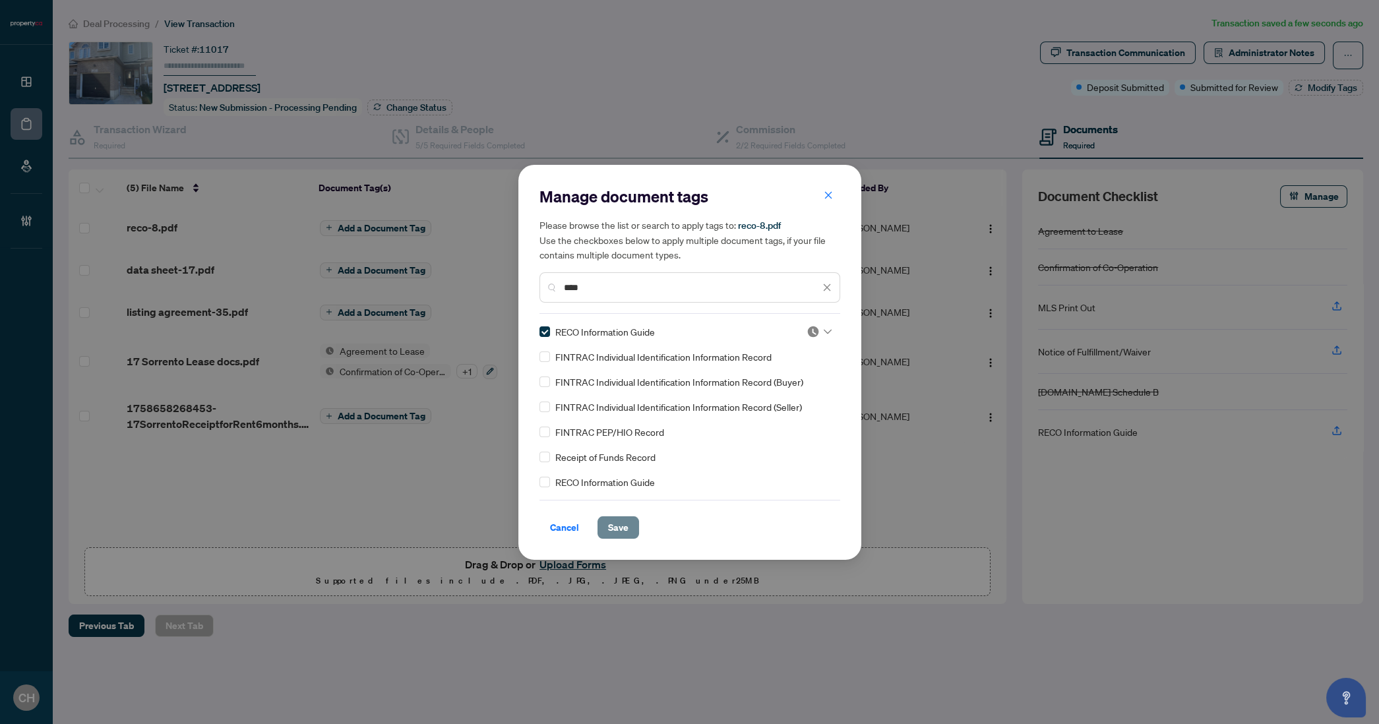
click at [617, 522] on span "Save" at bounding box center [618, 527] width 20 height 21
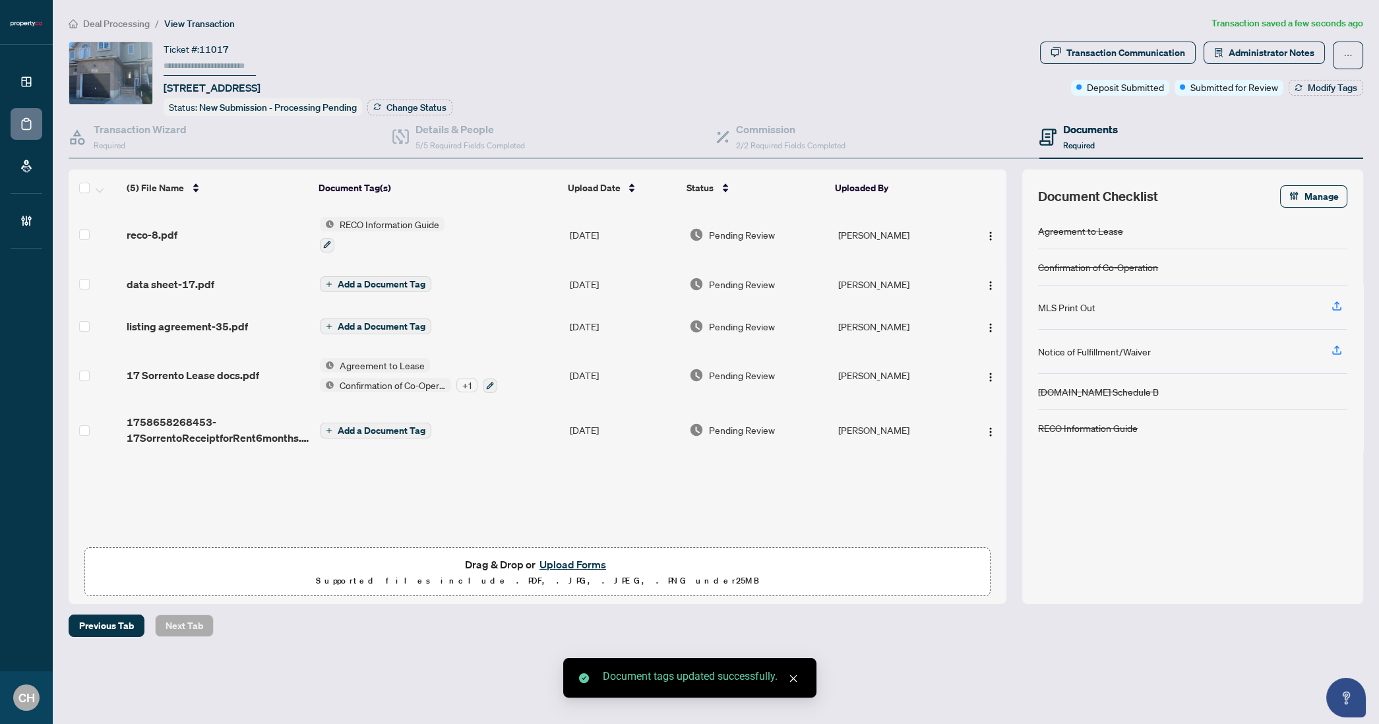
click at [395, 280] on span "Add a Document Tag" at bounding box center [382, 284] width 88 height 9
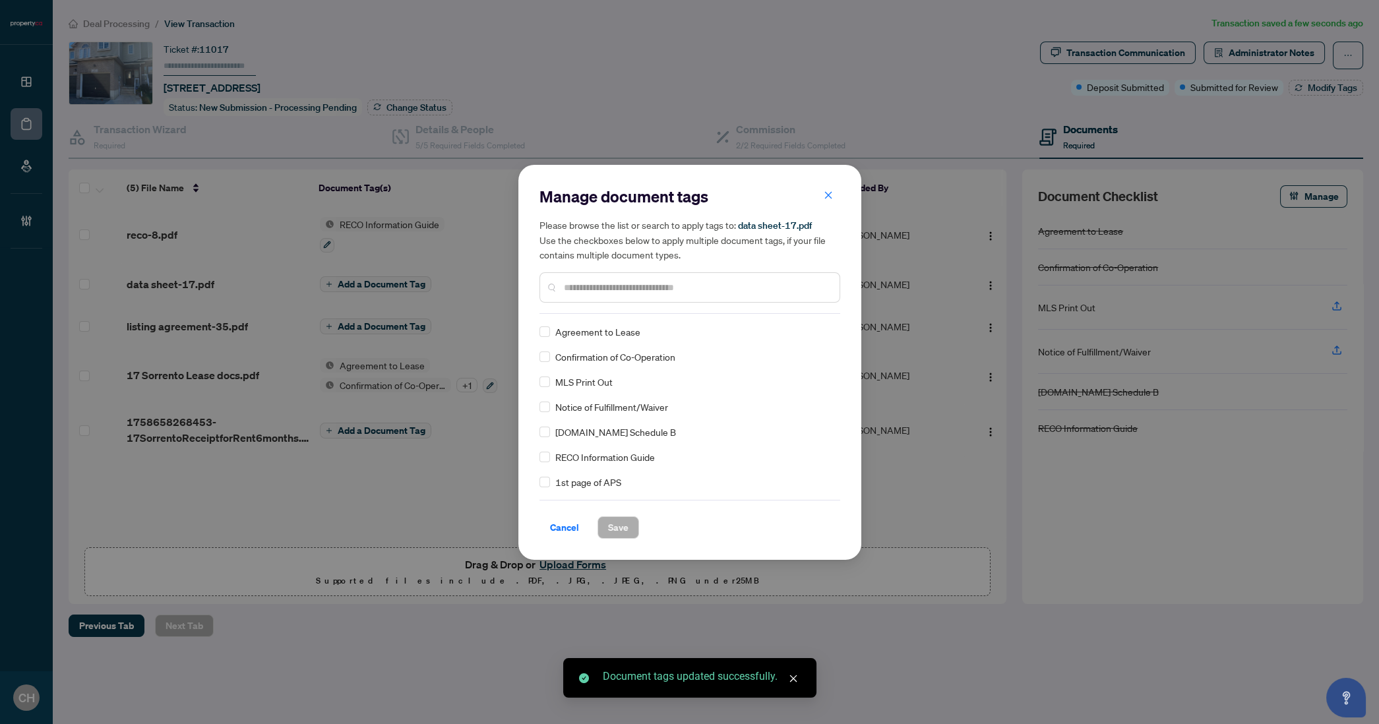
click at [665, 279] on div at bounding box center [689, 287] width 301 height 30
click at [663, 286] on input "text" at bounding box center [696, 287] width 265 height 15
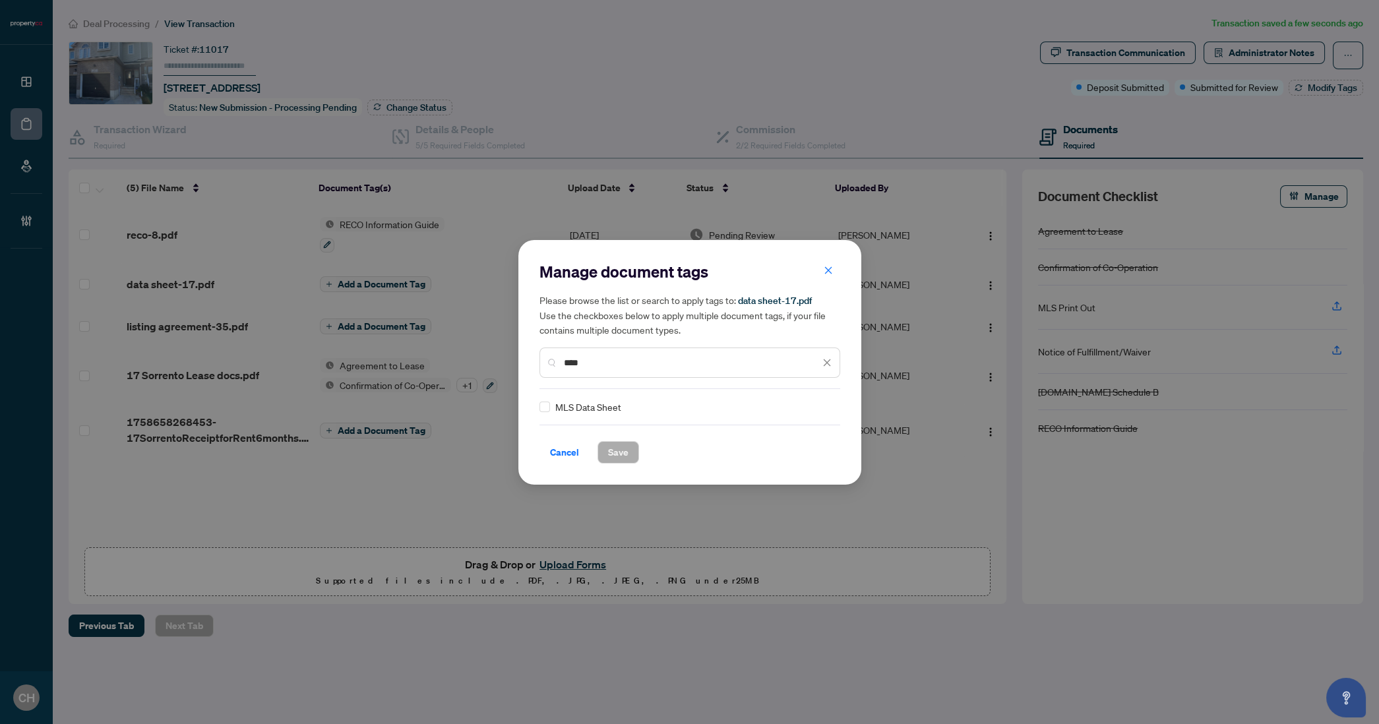
type input "****"
click at [605, 447] on button "Save" at bounding box center [618, 452] width 42 height 22
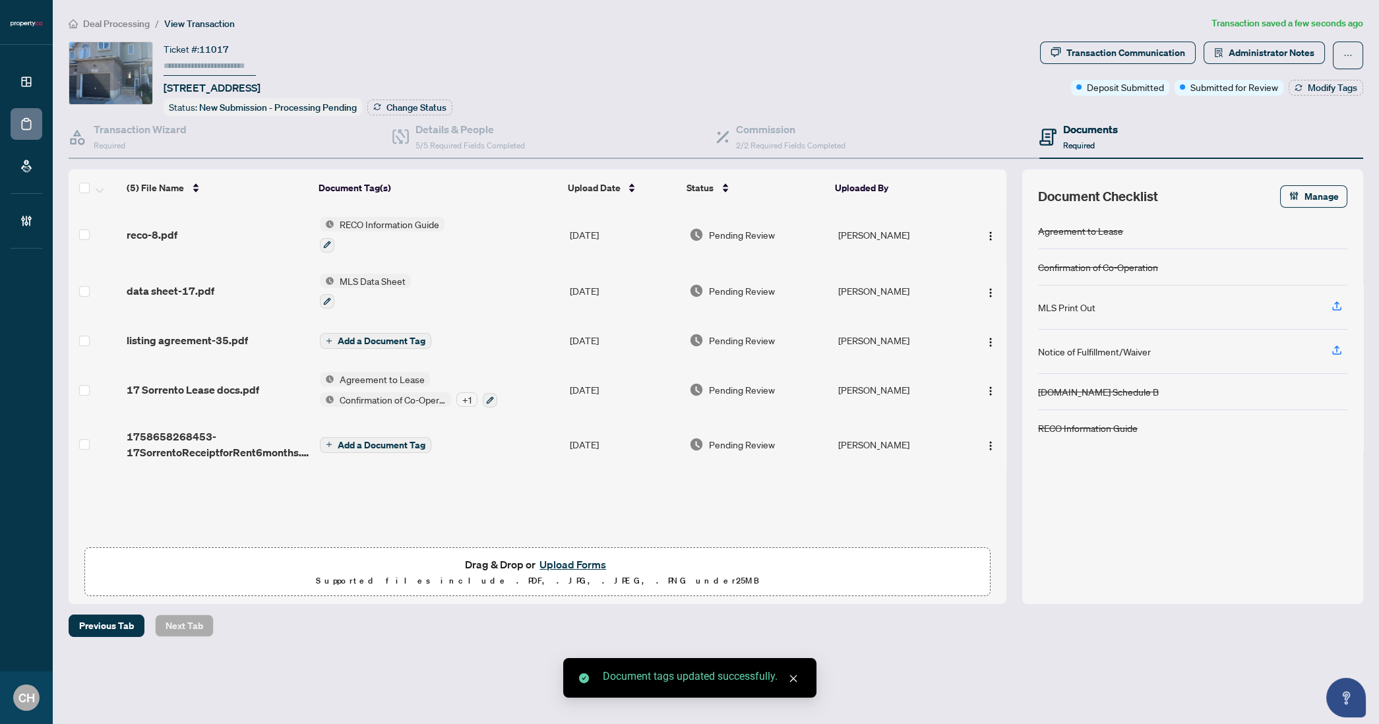
click at [359, 336] on span "Add a Document Tag" at bounding box center [382, 340] width 88 height 9
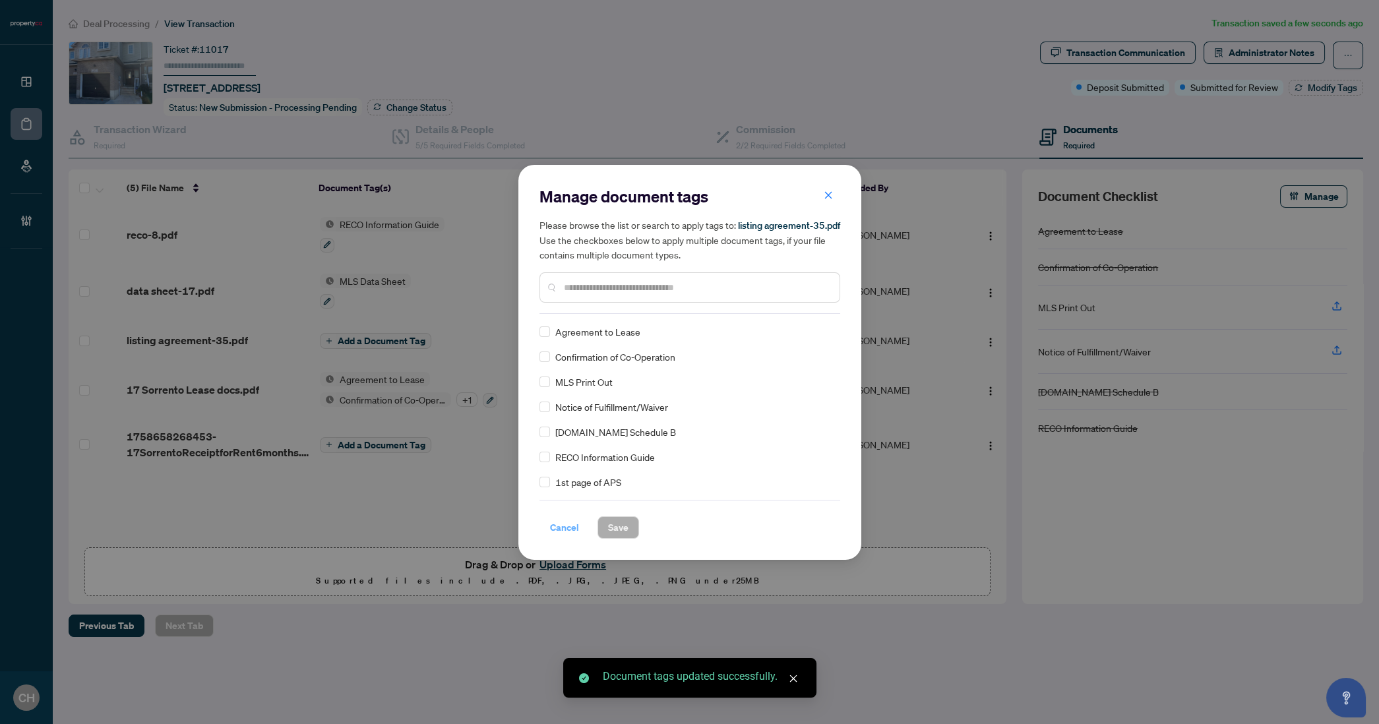
click at [570, 524] on span "Cancel" at bounding box center [564, 527] width 29 height 21
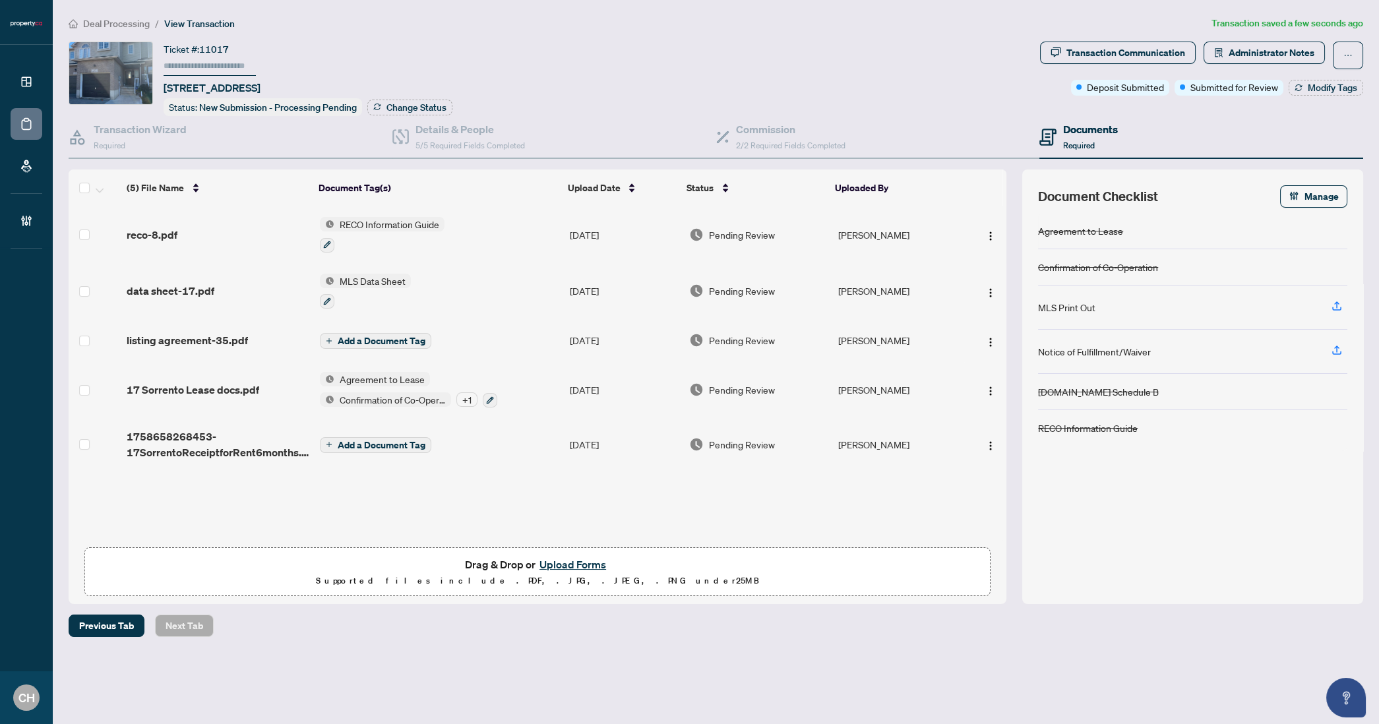
click at [402, 343] on button "Add a Document Tag" at bounding box center [375, 341] width 111 height 16
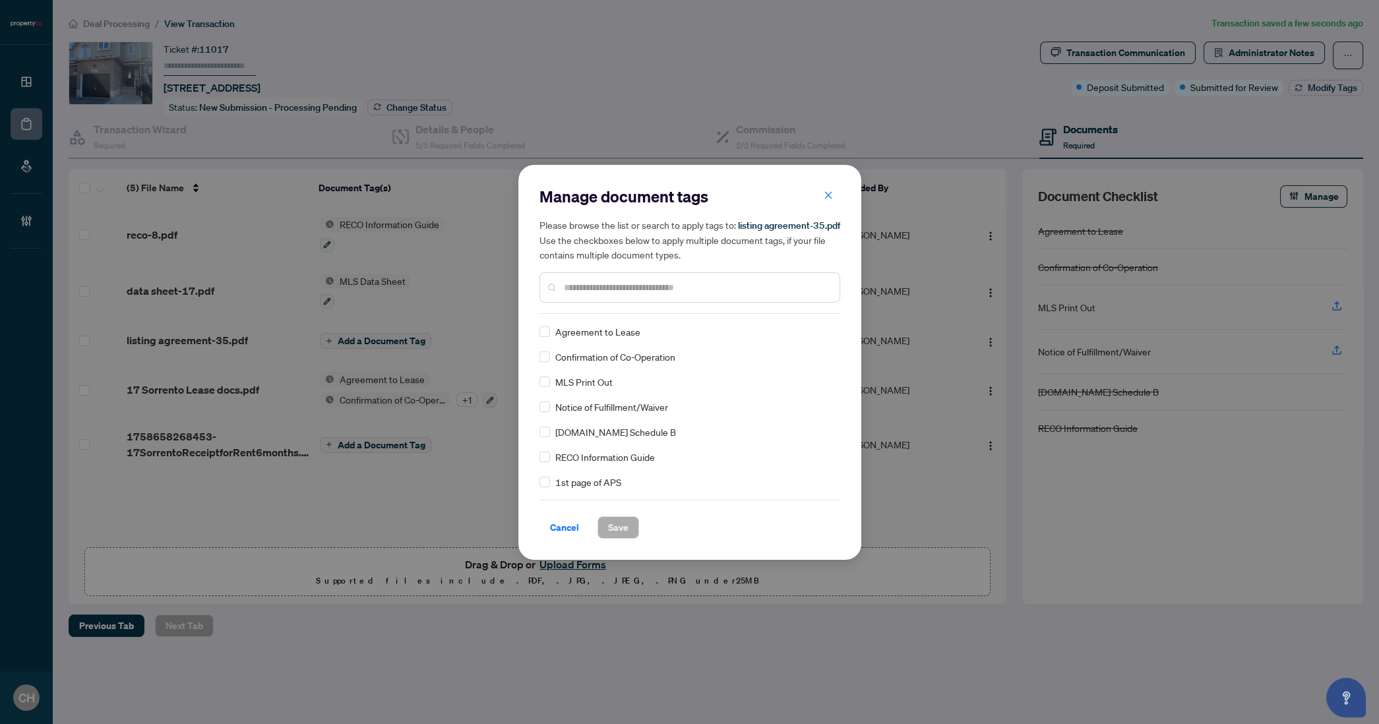
click at [601, 276] on div at bounding box center [689, 287] width 301 height 30
click at [601, 278] on div at bounding box center [689, 287] width 301 height 30
click at [599, 284] on input "text" at bounding box center [696, 287] width 265 height 15
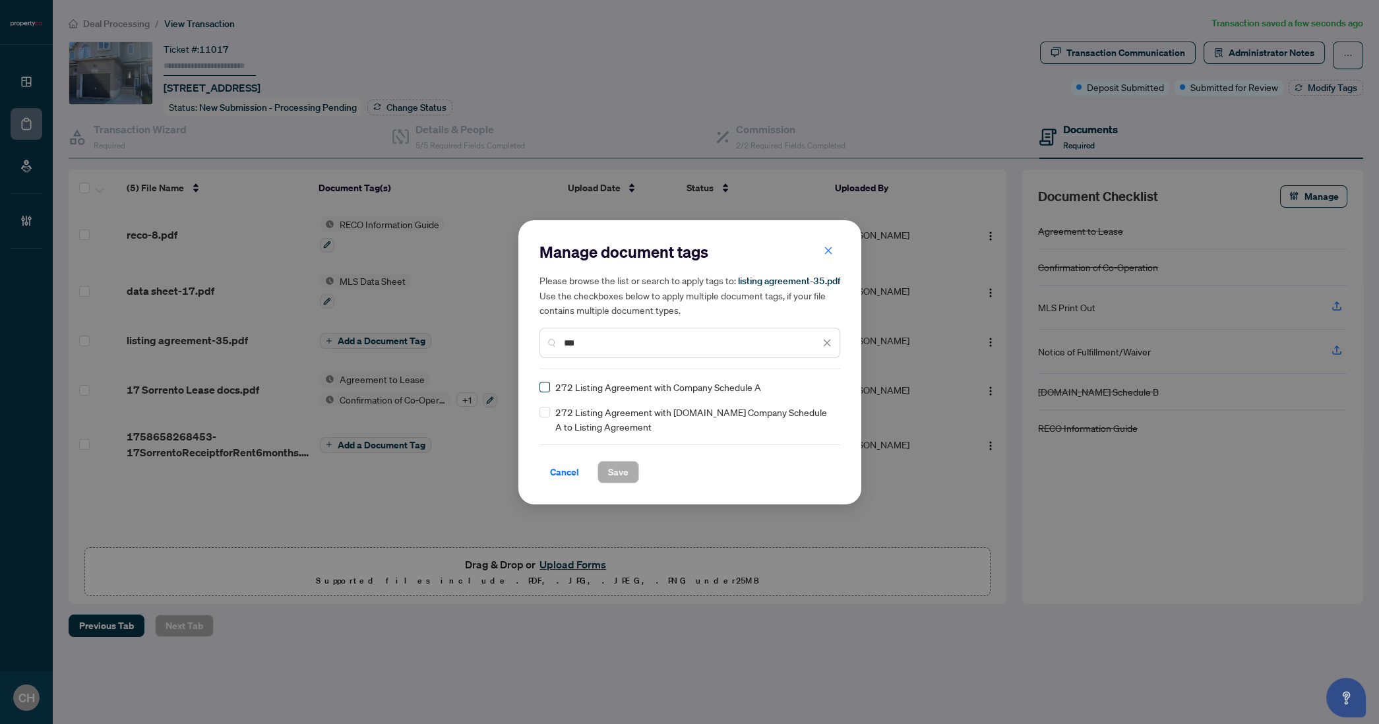
type input "***"
click at [612, 466] on span "Save" at bounding box center [618, 472] width 20 height 21
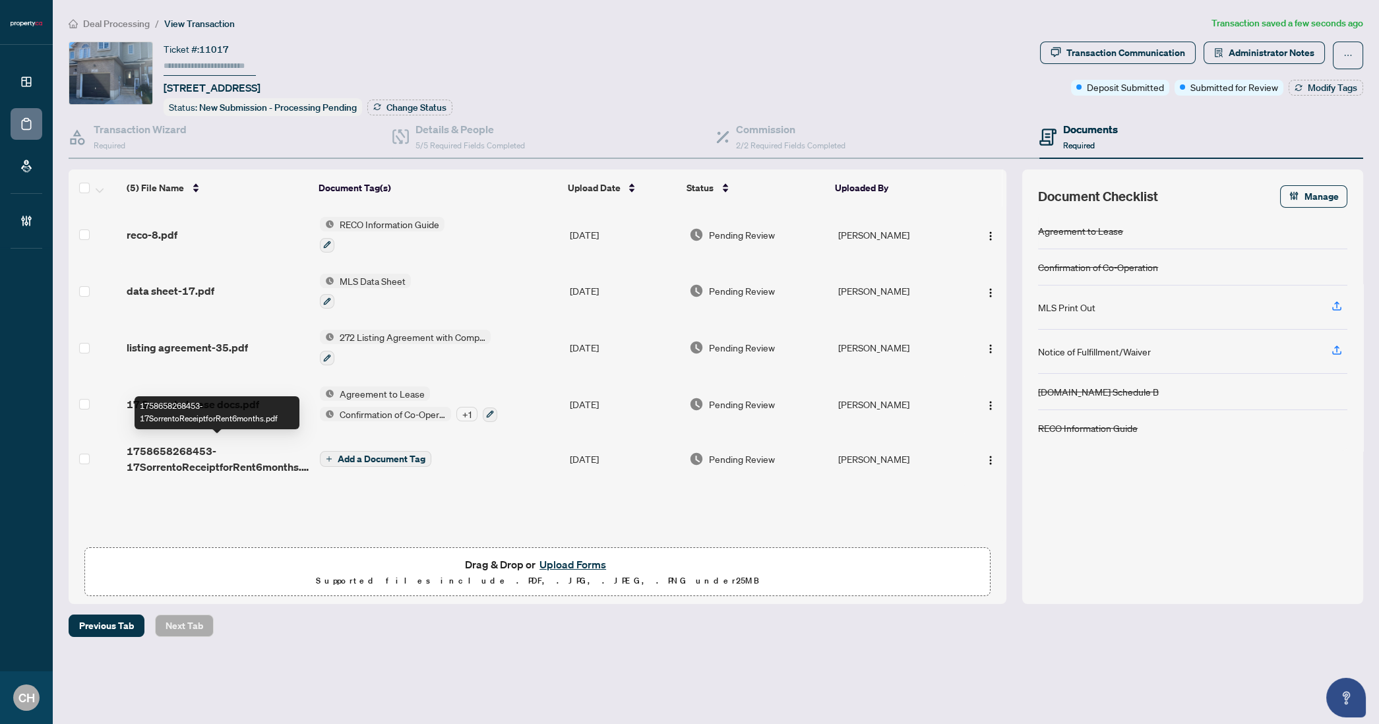
click at [347, 459] on button "Add a Document Tag" at bounding box center [375, 459] width 111 height 16
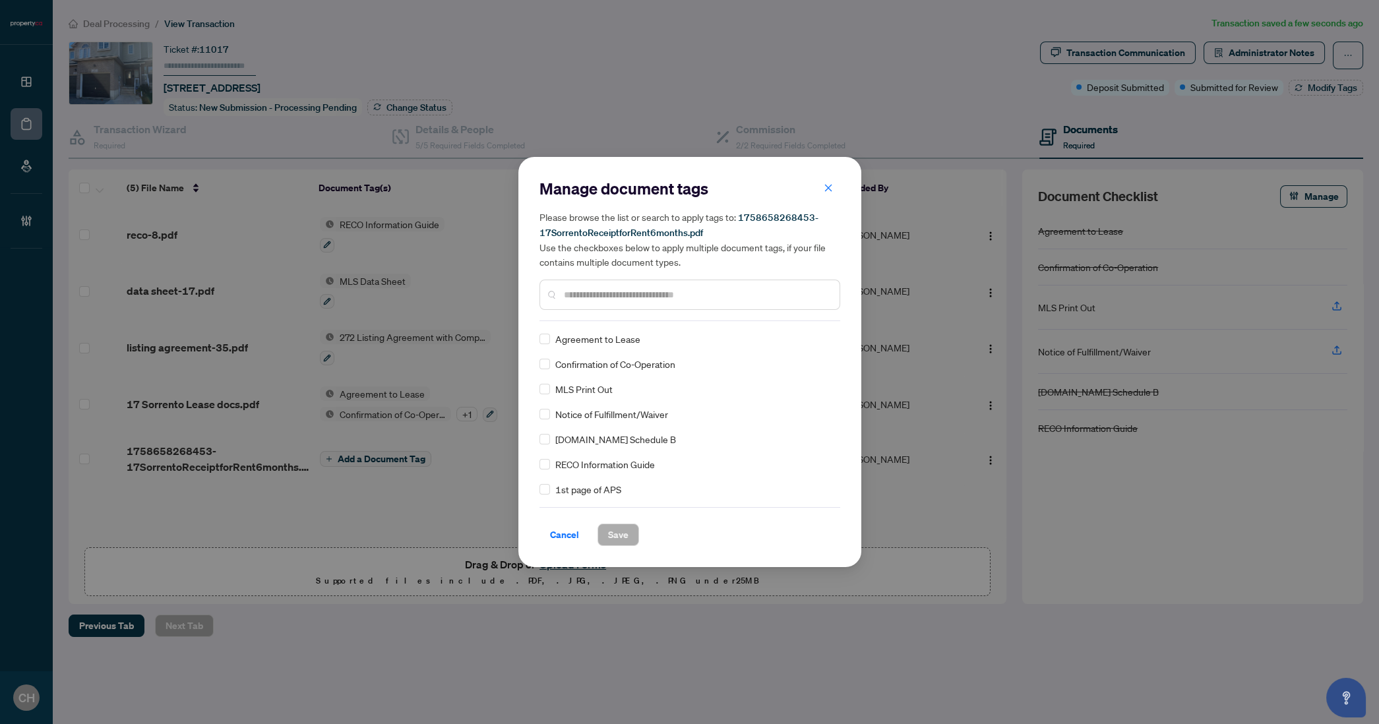
click at [651, 291] on input "text" at bounding box center [696, 294] width 265 height 15
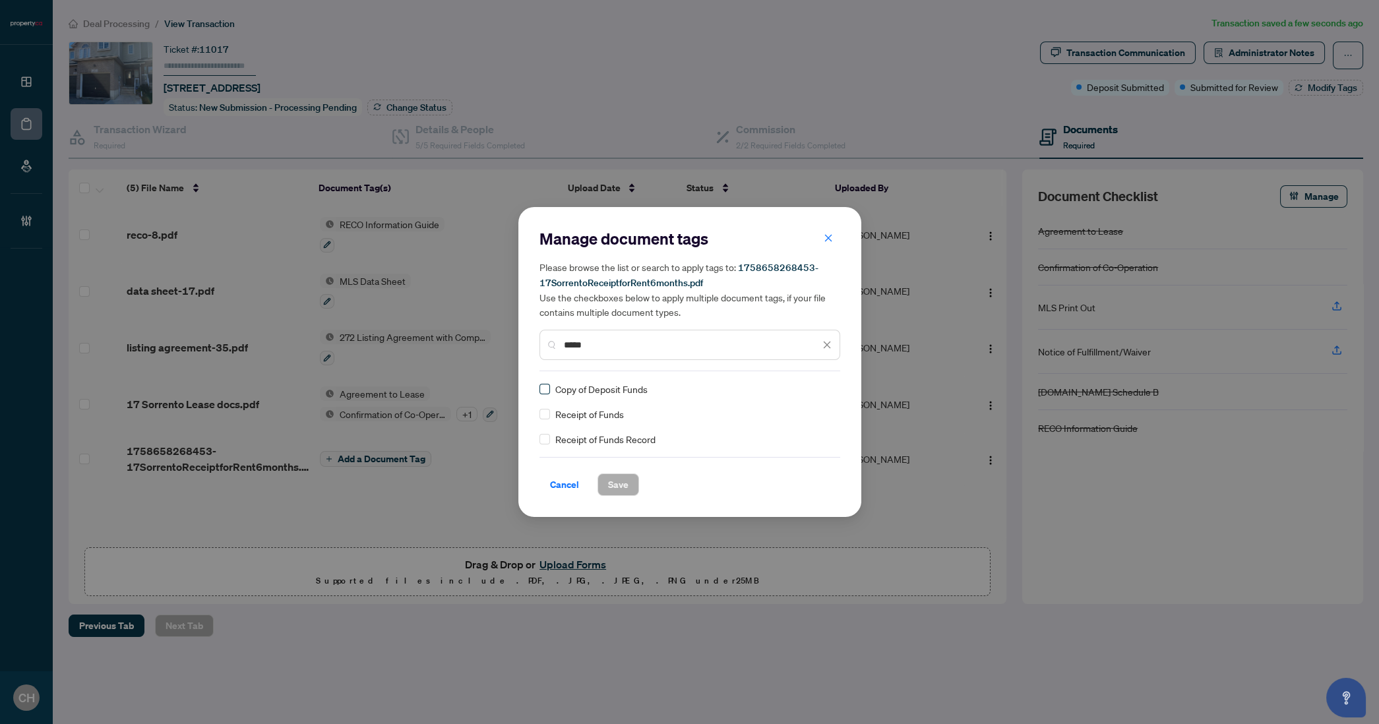
type input "*****"
click at [602, 481] on button "Save" at bounding box center [618, 484] width 42 height 22
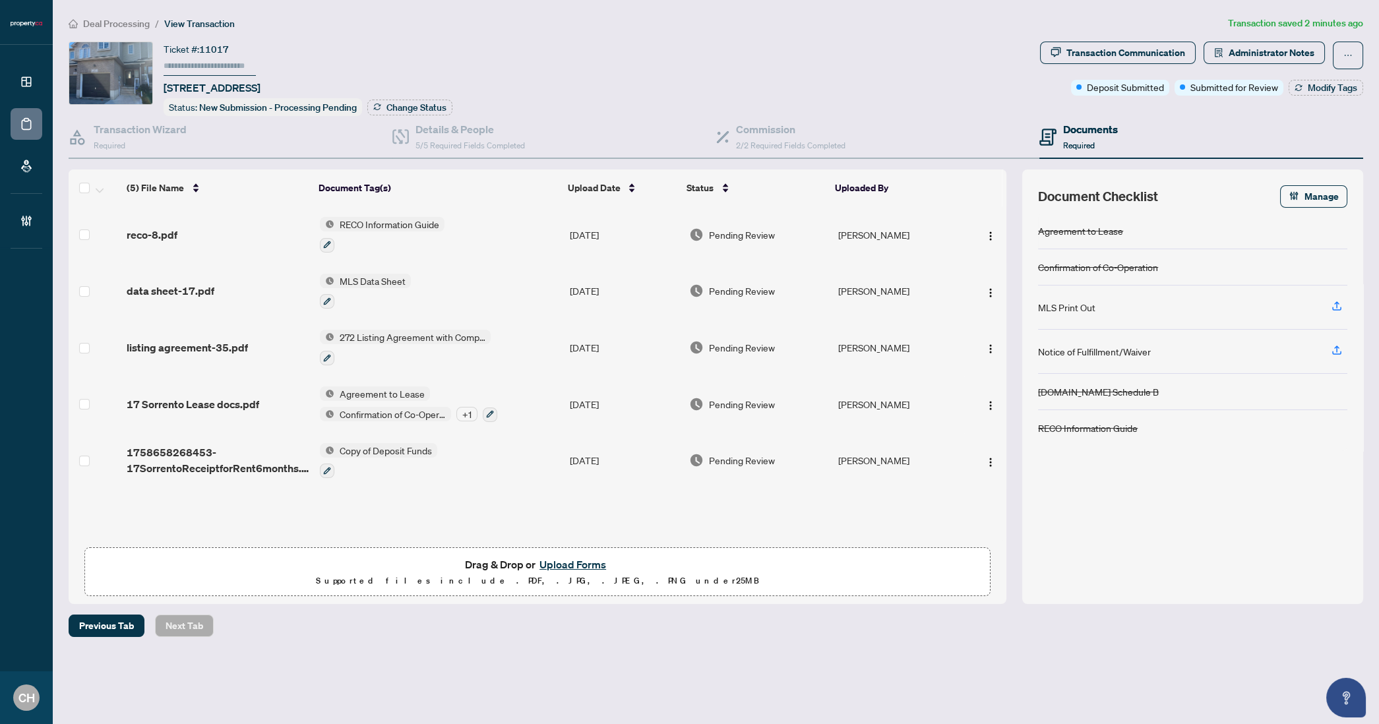
click at [222, 396] on span "17 Sorrento Lease docs.pdf" at bounding box center [193, 404] width 133 height 16
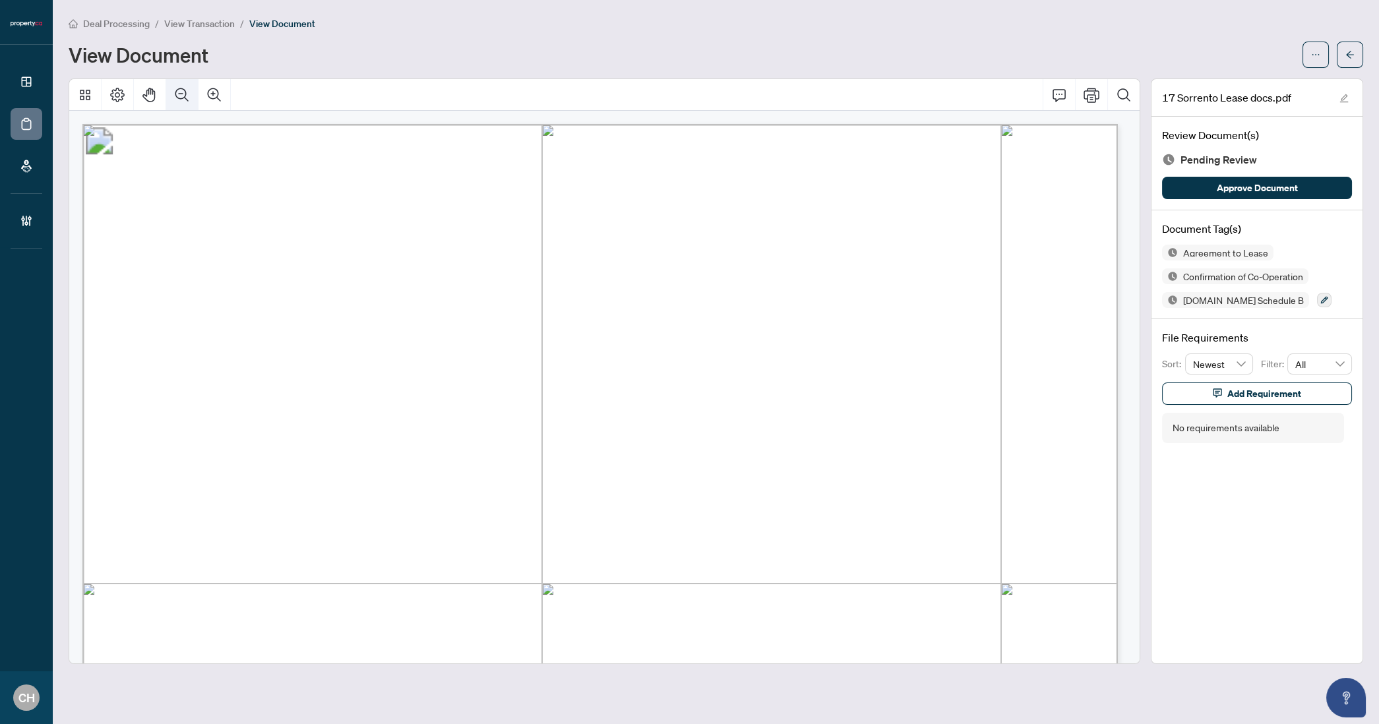
click at [183, 92] on icon "Zoom Out" at bounding box center [182, 95] width 16 height 16
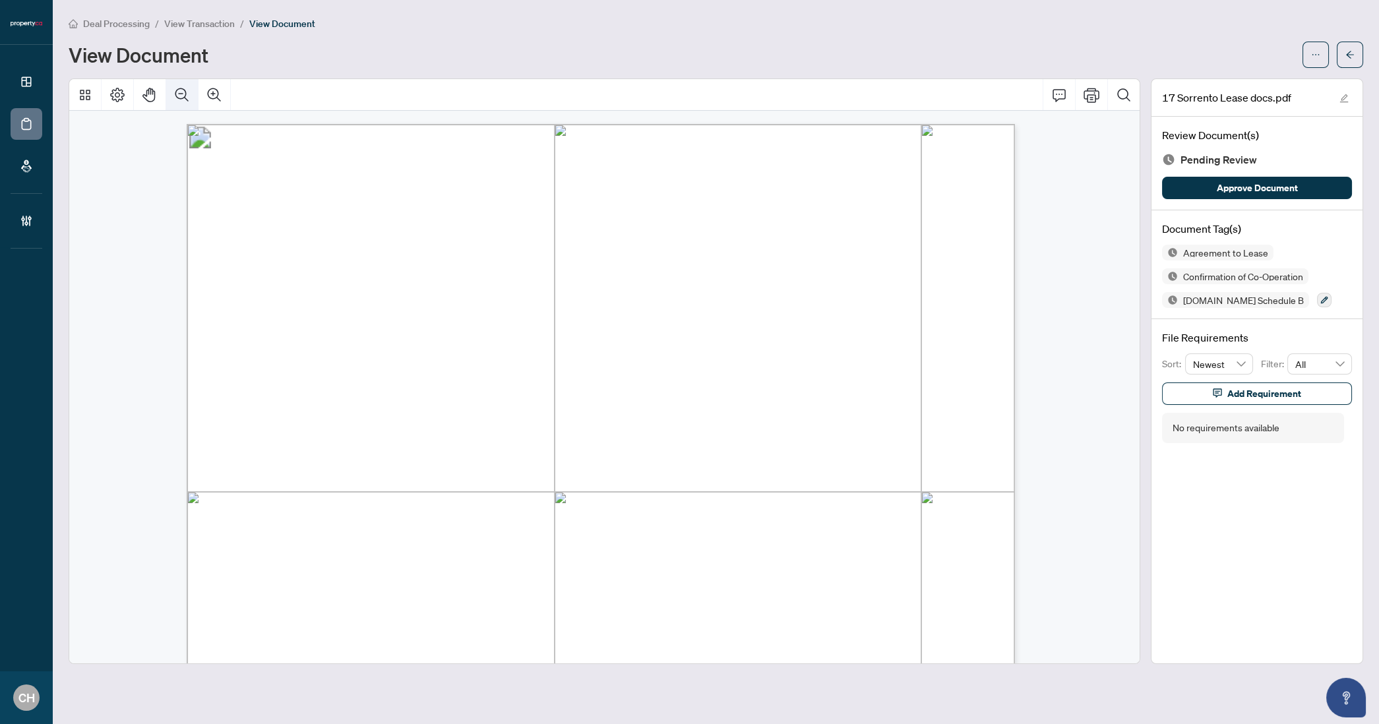
click at [183, 92] on icon "Zoom Out" at bounding box center [182, 95] width 16 height 16
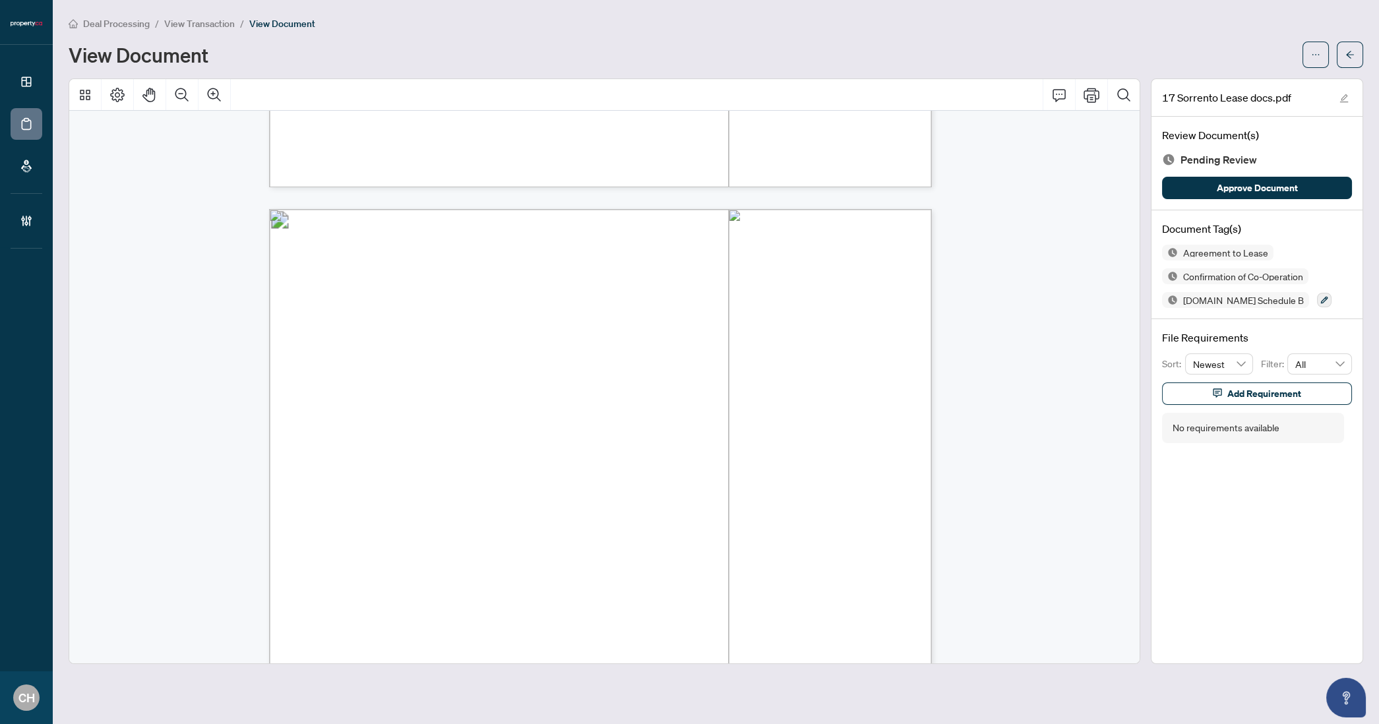
scroll to position [4378, 0]
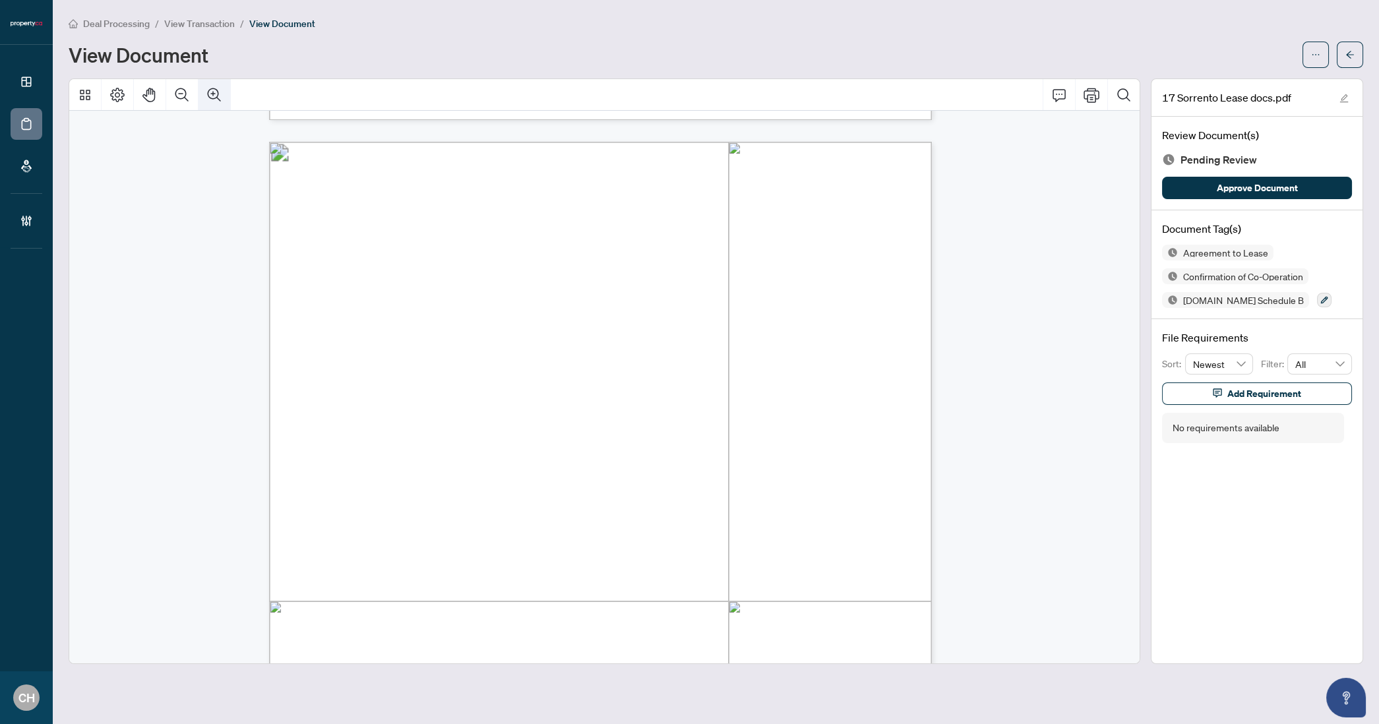
click at [220, 90] on icon "Zoom In" at bounding box center [214, 95] width 16 height 16
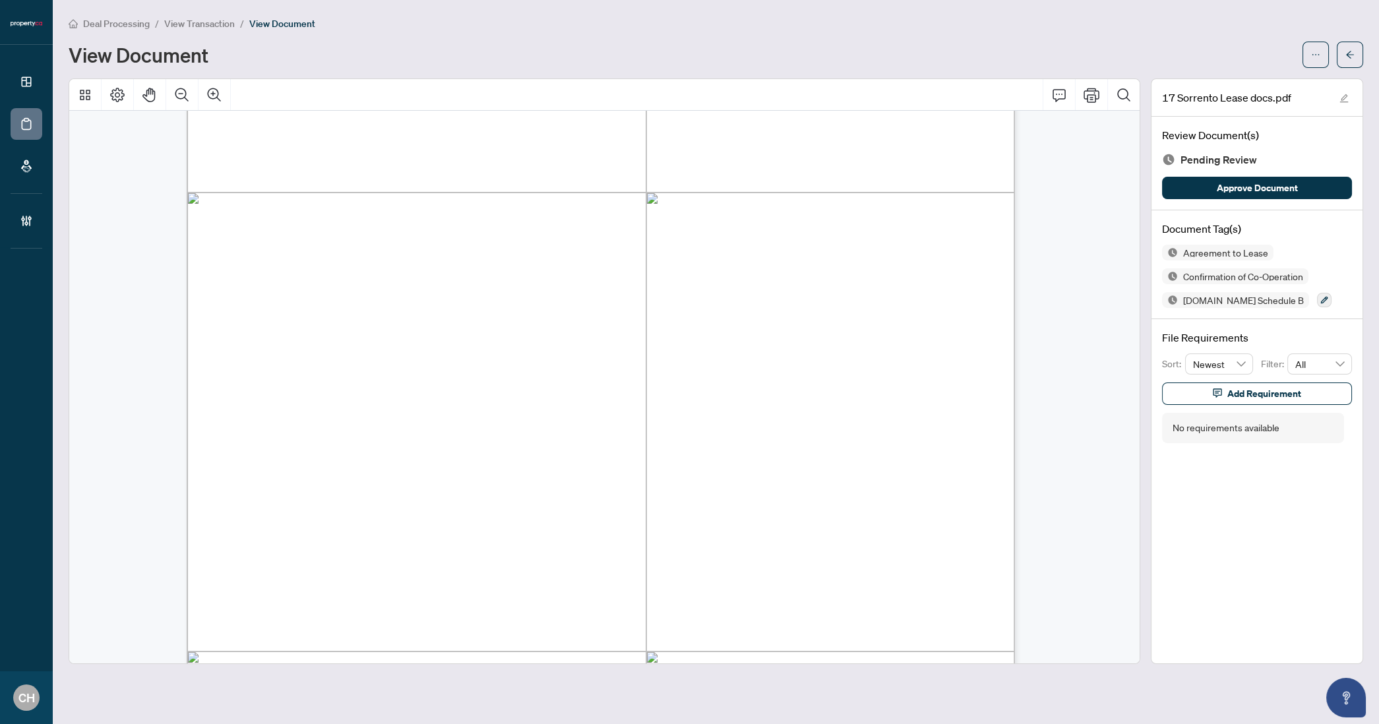
scroll to position [4905, 0]
drag, startPoint x: 382, startPoint y: 179, endPoint x: 474, endPoint y: 179, distance: 91.7
click at [471, 179] on span "[PERSON_NAME]" at bounding box center [428, 180] width 88 height 13
drag, startPoint x: 383, startPoint y: 177, endPoint x: 464, endPoint y: 174, distance: 81.2
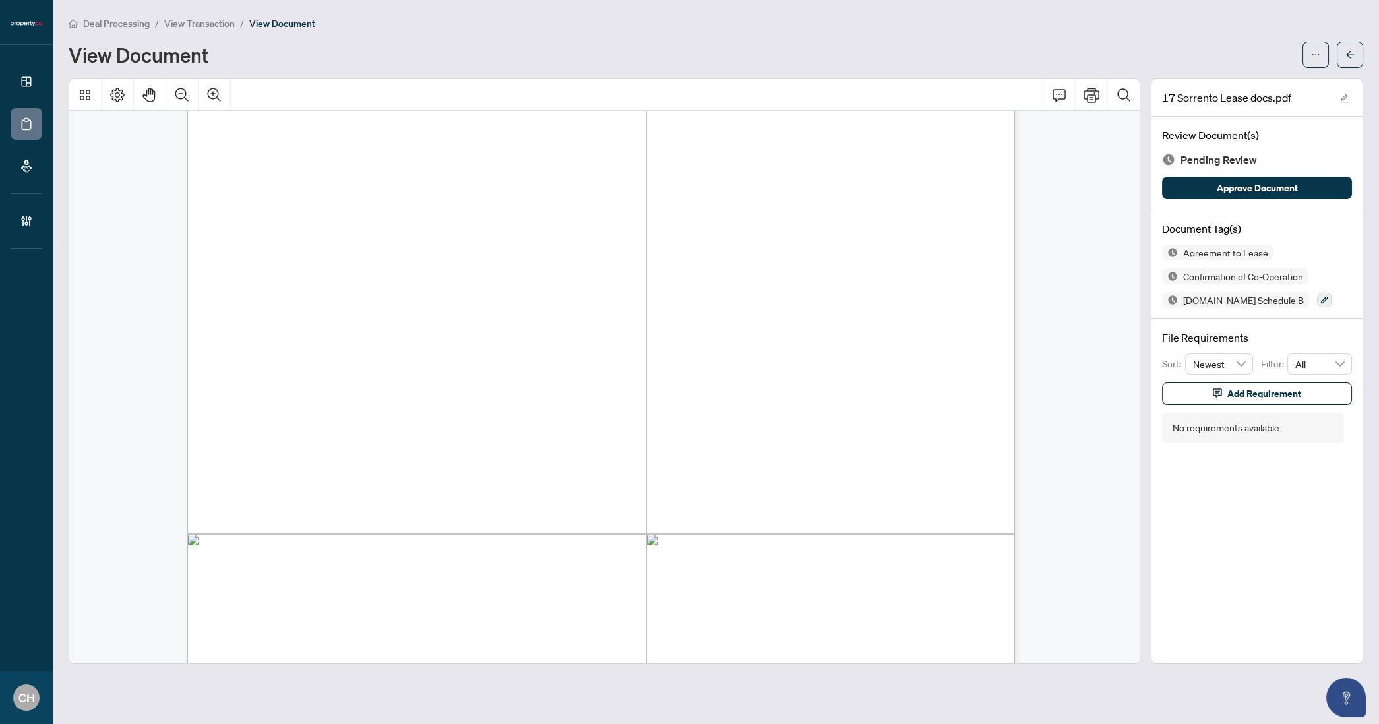
click at [471, 175] on span "[PERSON_NAME]" at bounding box center [428, 180] width 88 height 13
drag, startPoint x: 387, startPoint y: 175, endPoint x: 471, endPoint y: 175, distance: 83.7
click at [471, 175] on span "[PERSON_NAME]" at bounding box center [428, 180] width 88 height 13
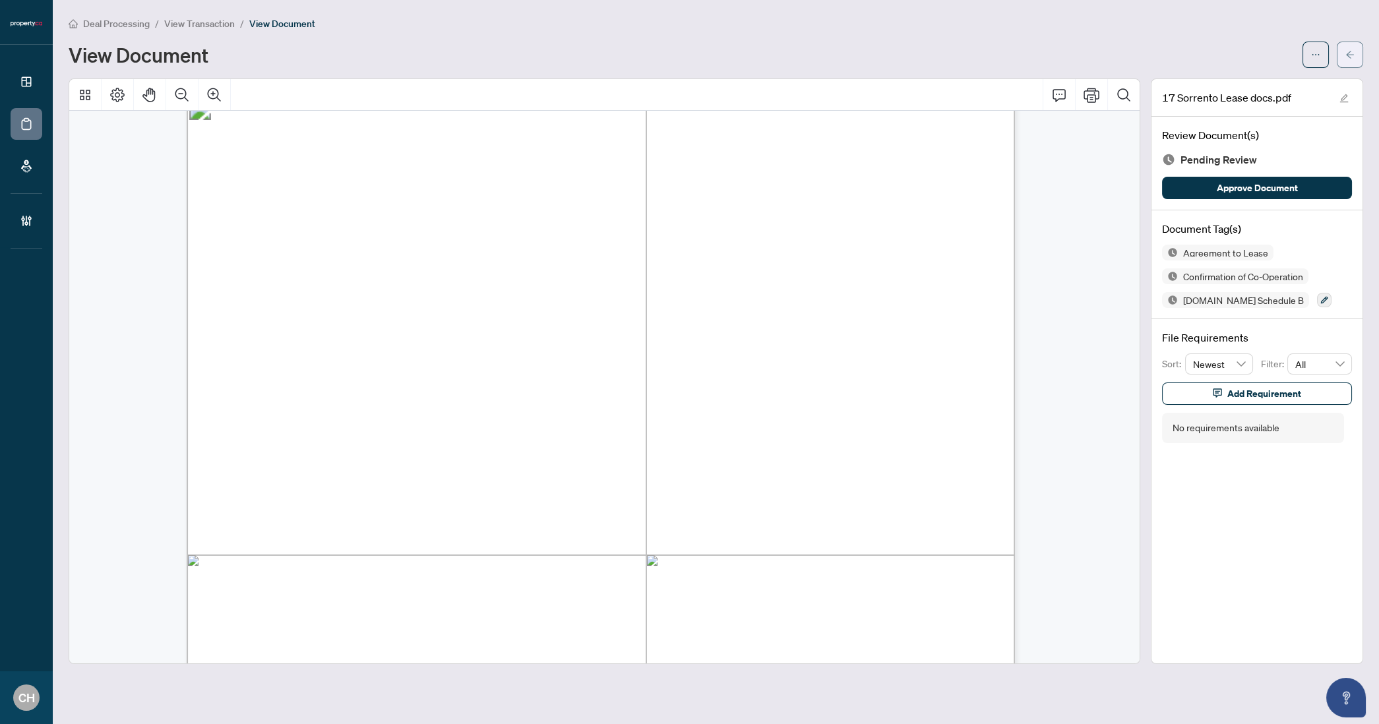
click at [1344, 54] on button "button" at bounding box center [1350, 55] width 26 height 26
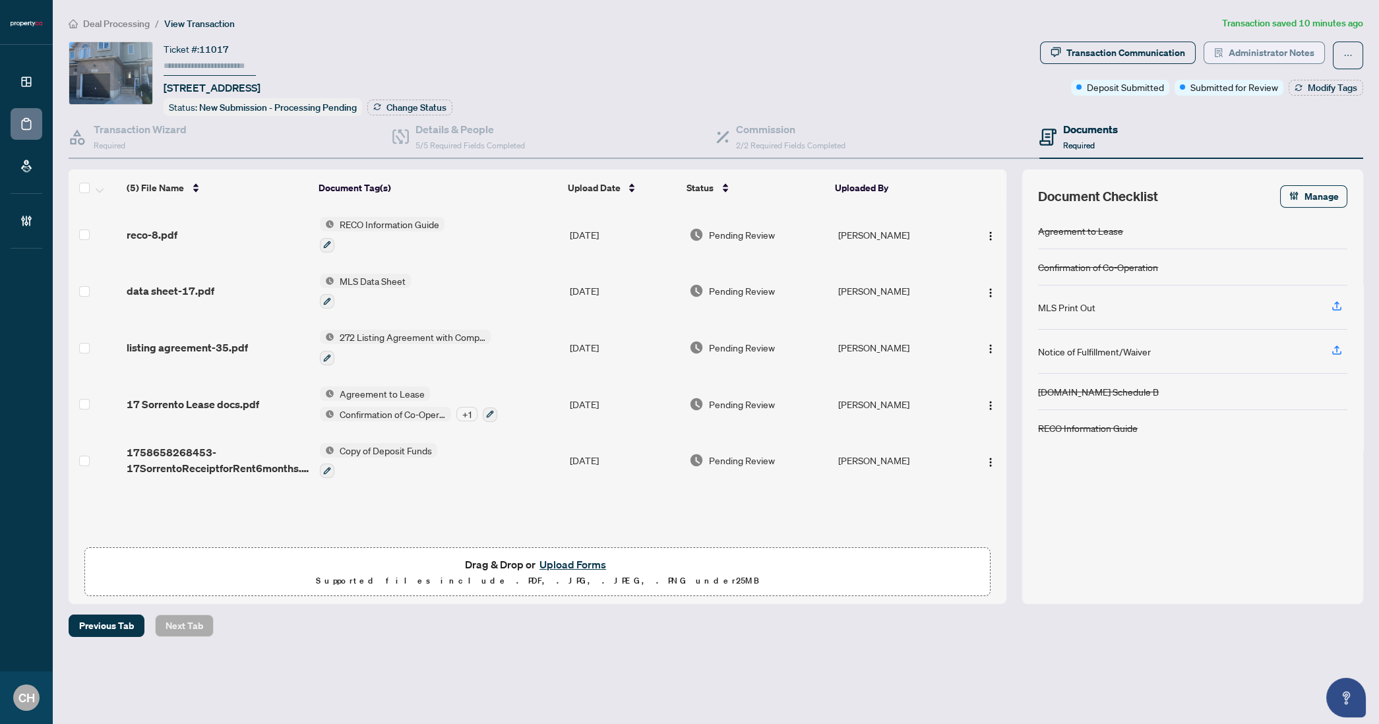
click at [1263, 47] on span "Administrator Notes" at bounding box center [1271, 52] width 86 height 21
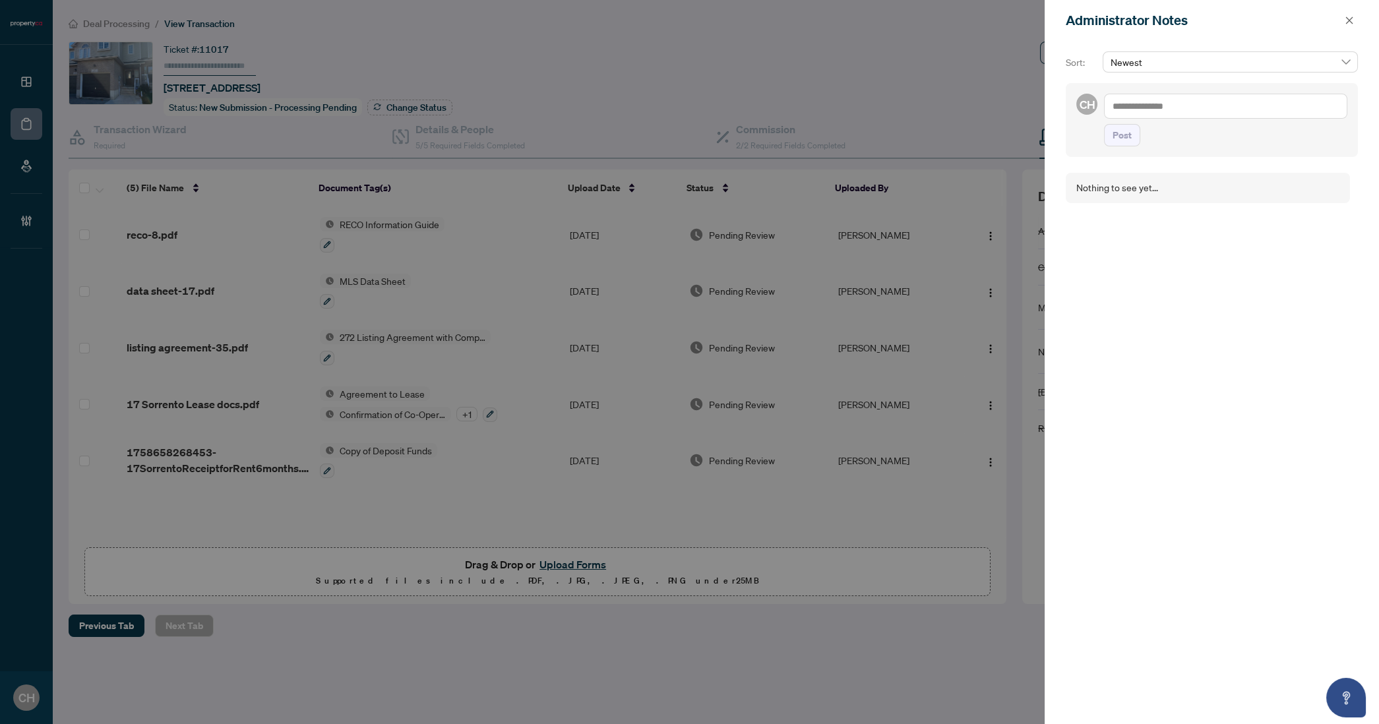
click at [1205, 107] on textarea at bounding box center [1225, 106] width 243 height 25
type textarea "**********"
click at [1104, 137] on button "Post" at bounding box center [1122, 148] width 36 height 22
click at [1352, 26] on span "button" at bounding box center [1349, 20] width 9 height 21
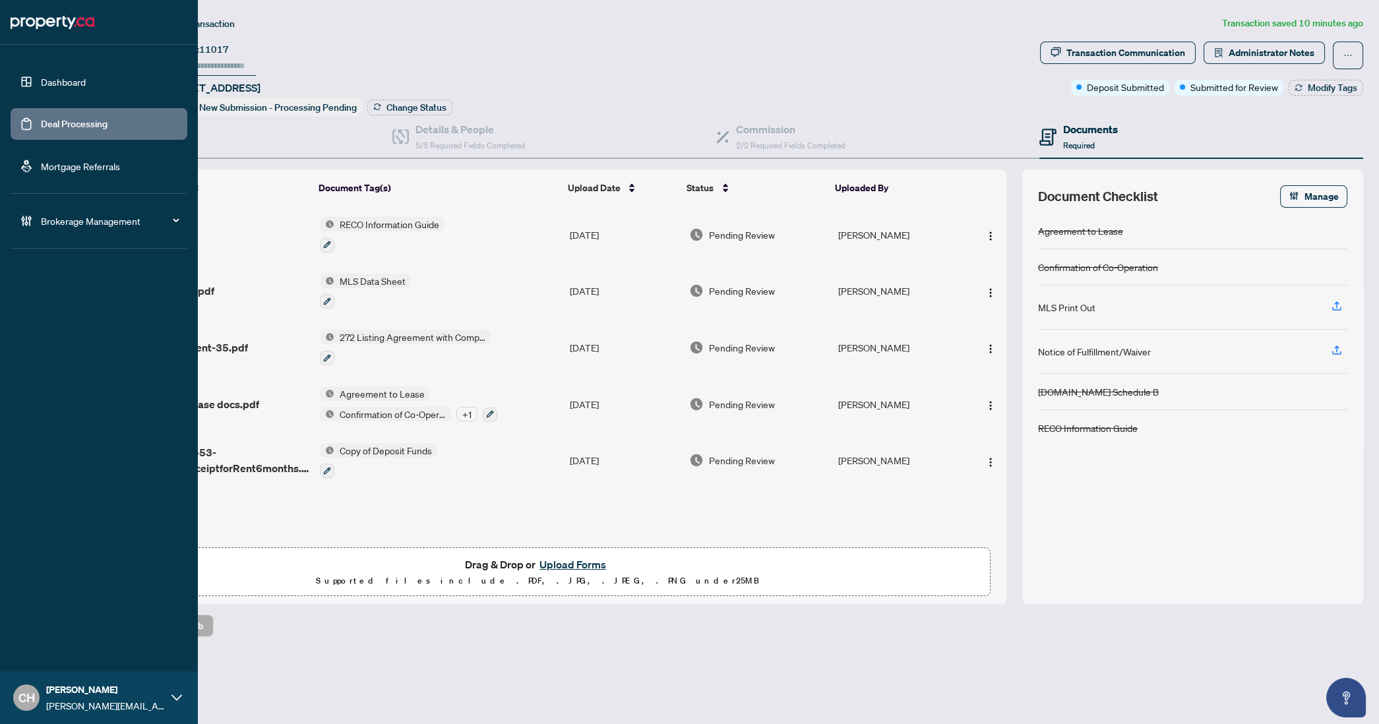
click at [44, 130] on link "Deal Processing" at bounding box center [74, 124] width 67 height 12
